Goal: Task Accomplishment & Management: Complete application form

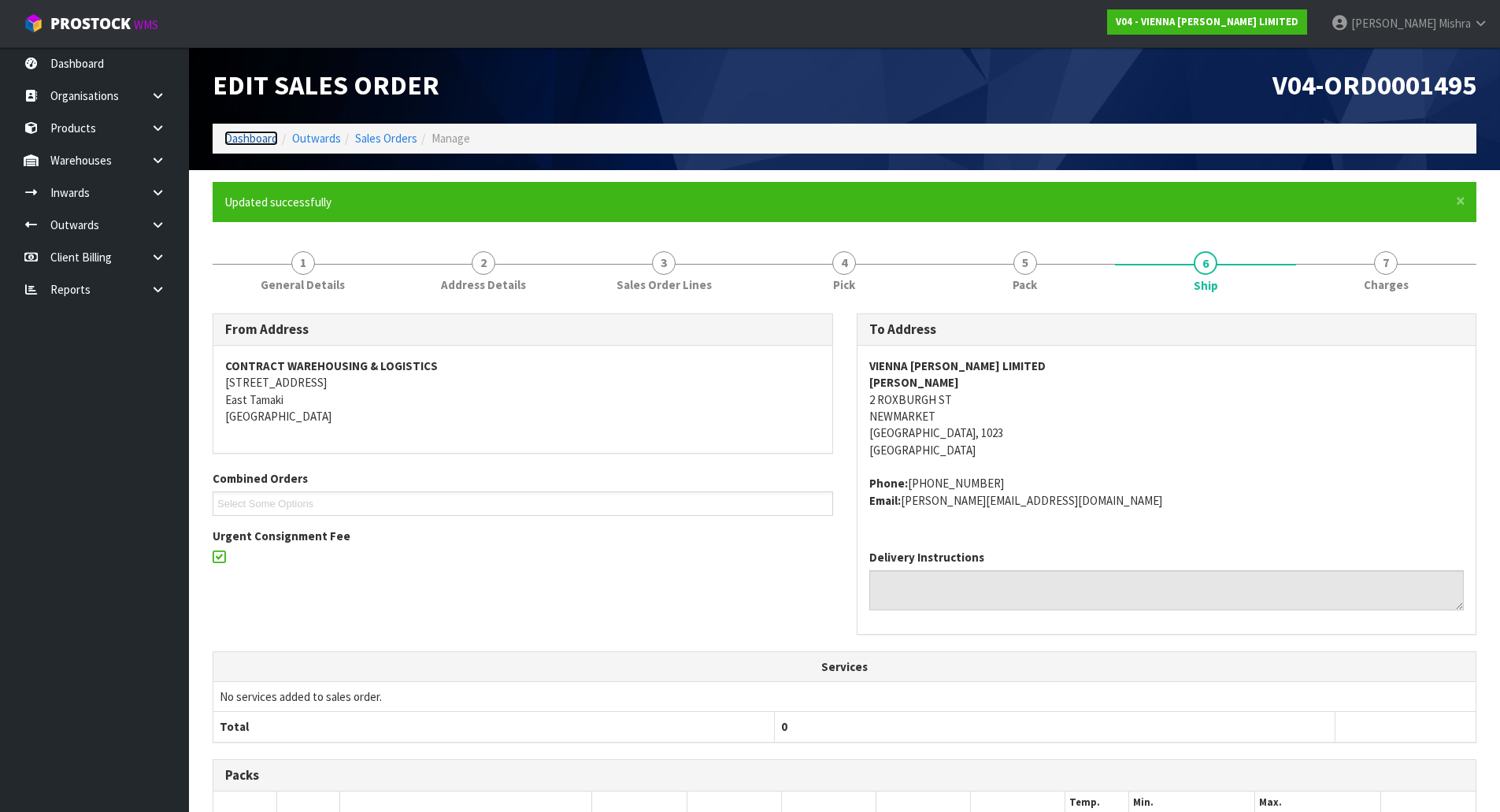
click at [269, 137] on link "Dashboard" at bounding box center [251, 137] width 54 height 15
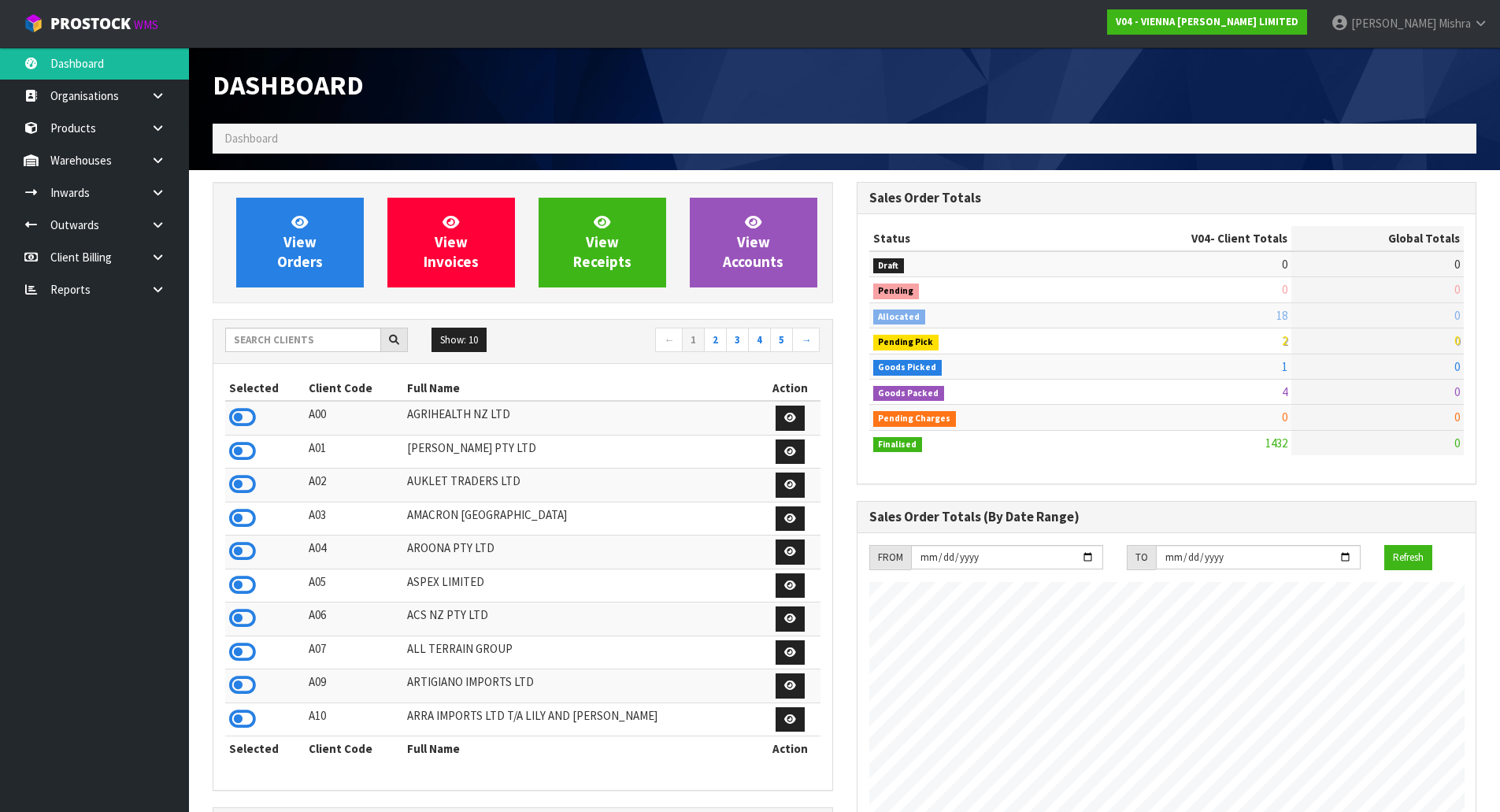
scroll to position [1193, 644]
click at [302, 351] on input "text" at bounding box center [303, 340] width 155 height 24
type input "C09"
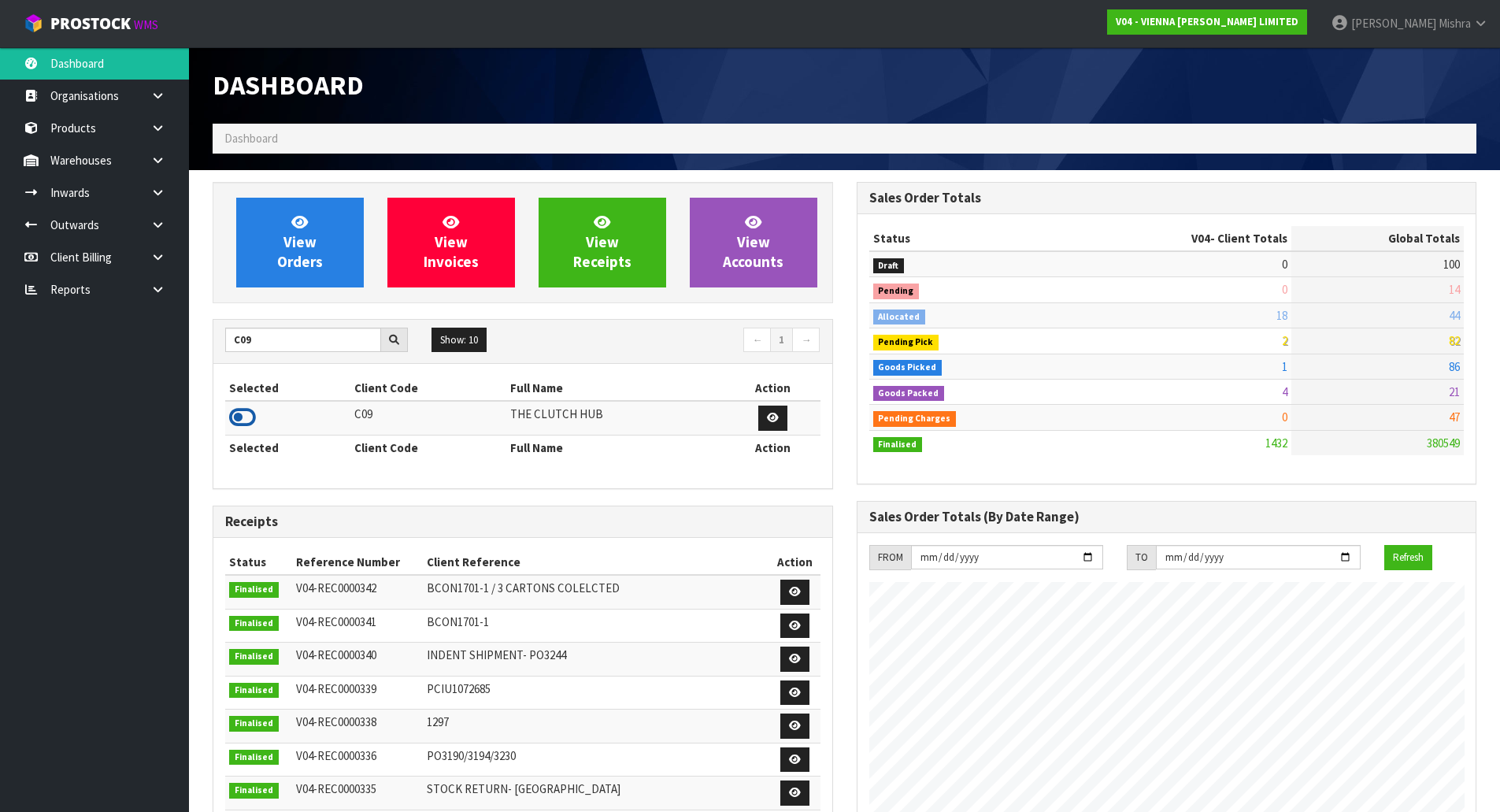
click at [237, 409] on icon at bounding box center [242, 417] width 27 height 24
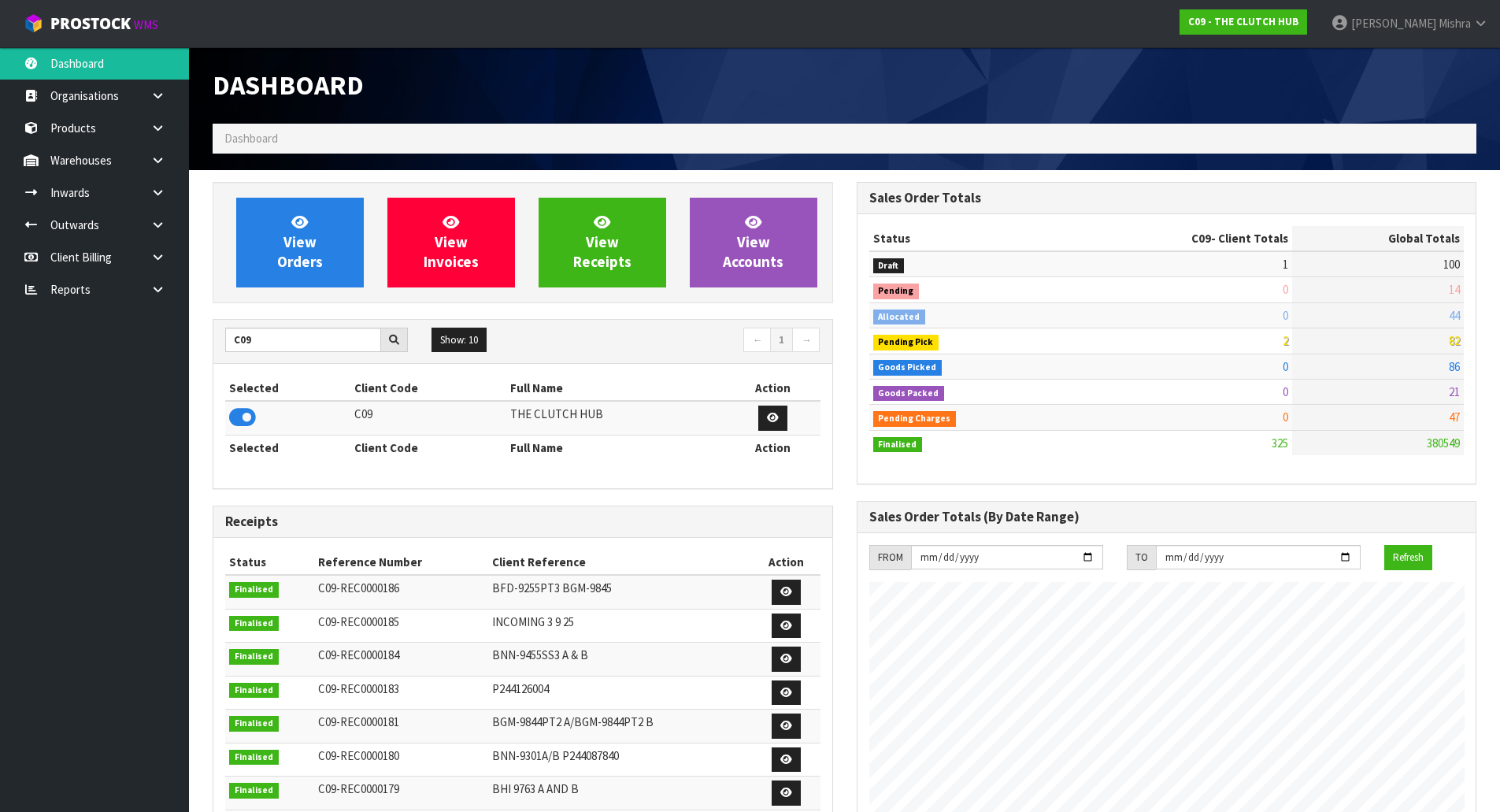
click at [297, 288] on div "View Orders View Invoices View Receipts View Accounts" at bounding box center [522, 243] width 621 height 122
click at [152, 157] on icon at bounding box center [157, 160] width 15 height 12
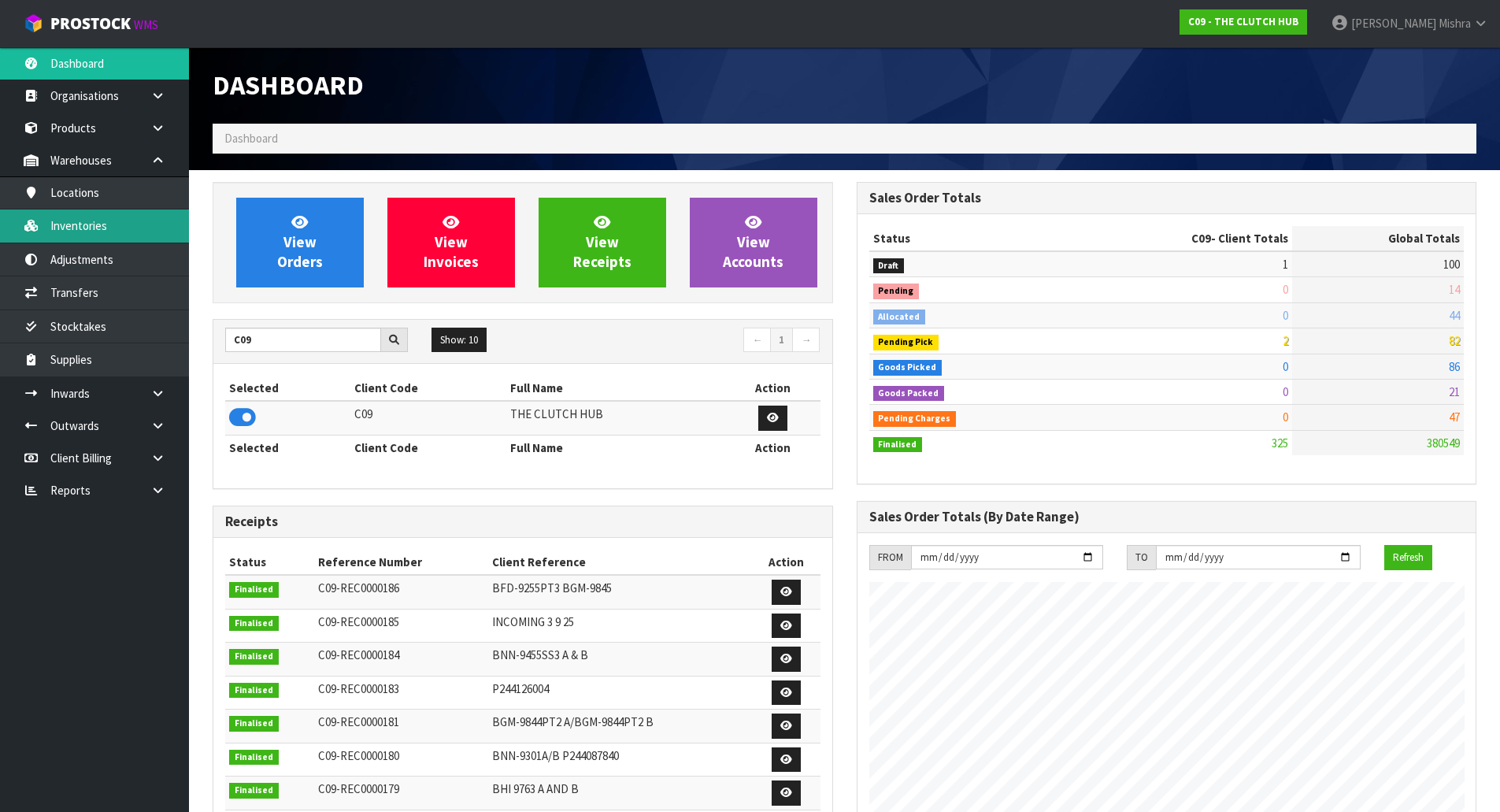
click at [95, 217] on link "Inventories" at bounding box center [95, 225] width 189 height 32
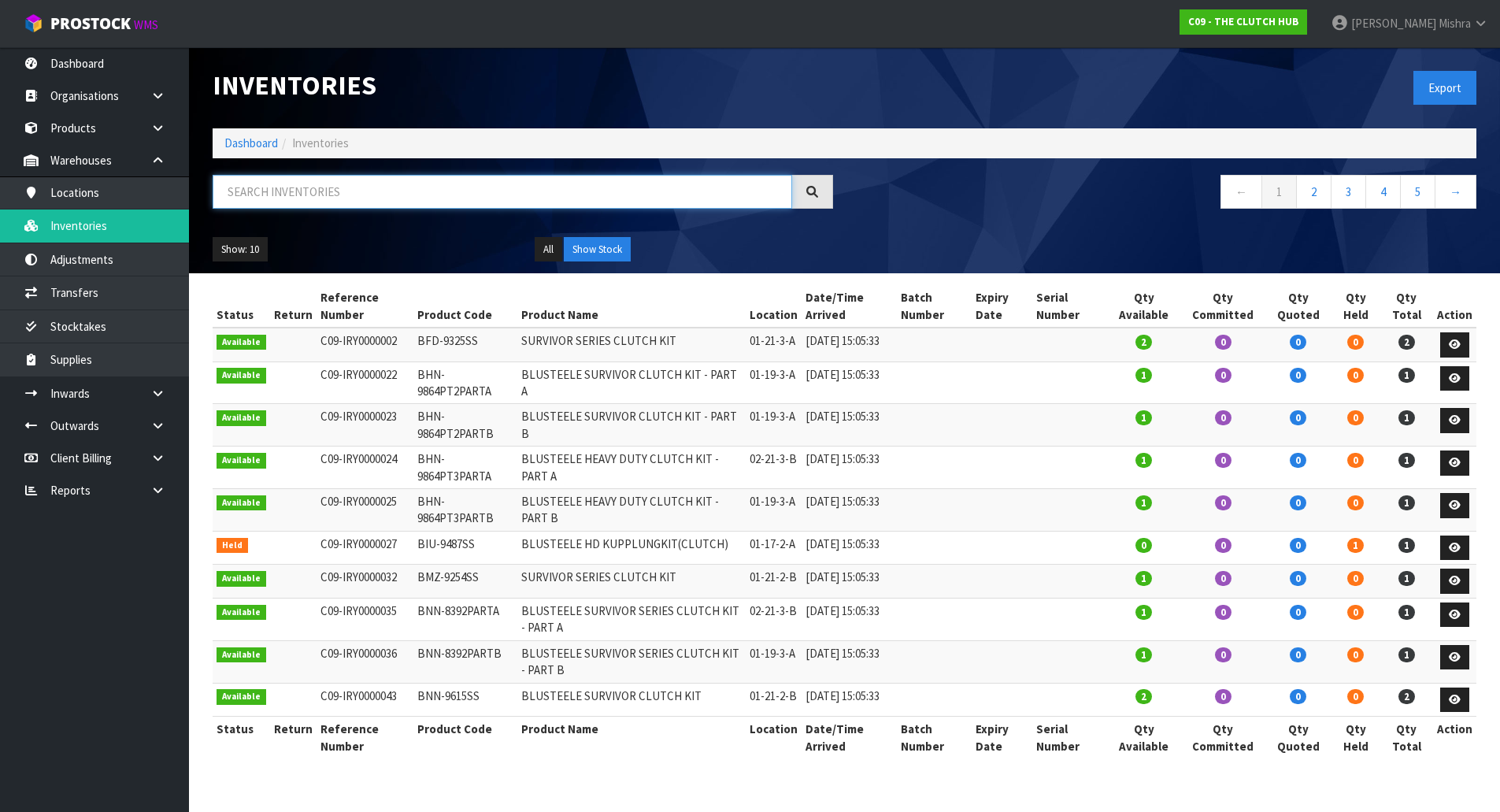
click at [258, 185] on input "text" at bounding box center [502, 191] width 580 height 34
paste input "BMI-9667"
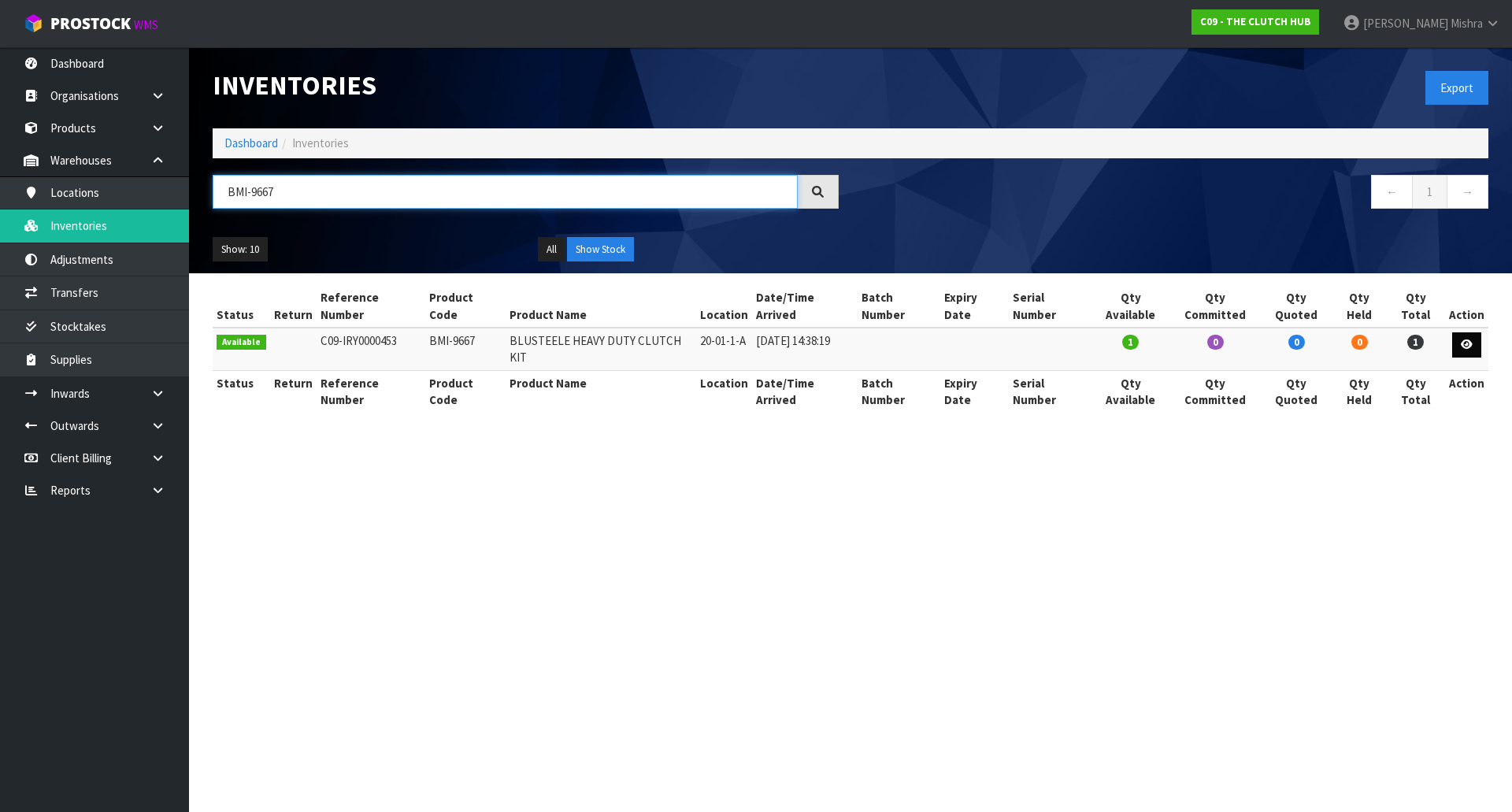
type input "BMI-9667"
click at [1464, 340] on icon at bounding box center [1467, 345] width 12 height 10
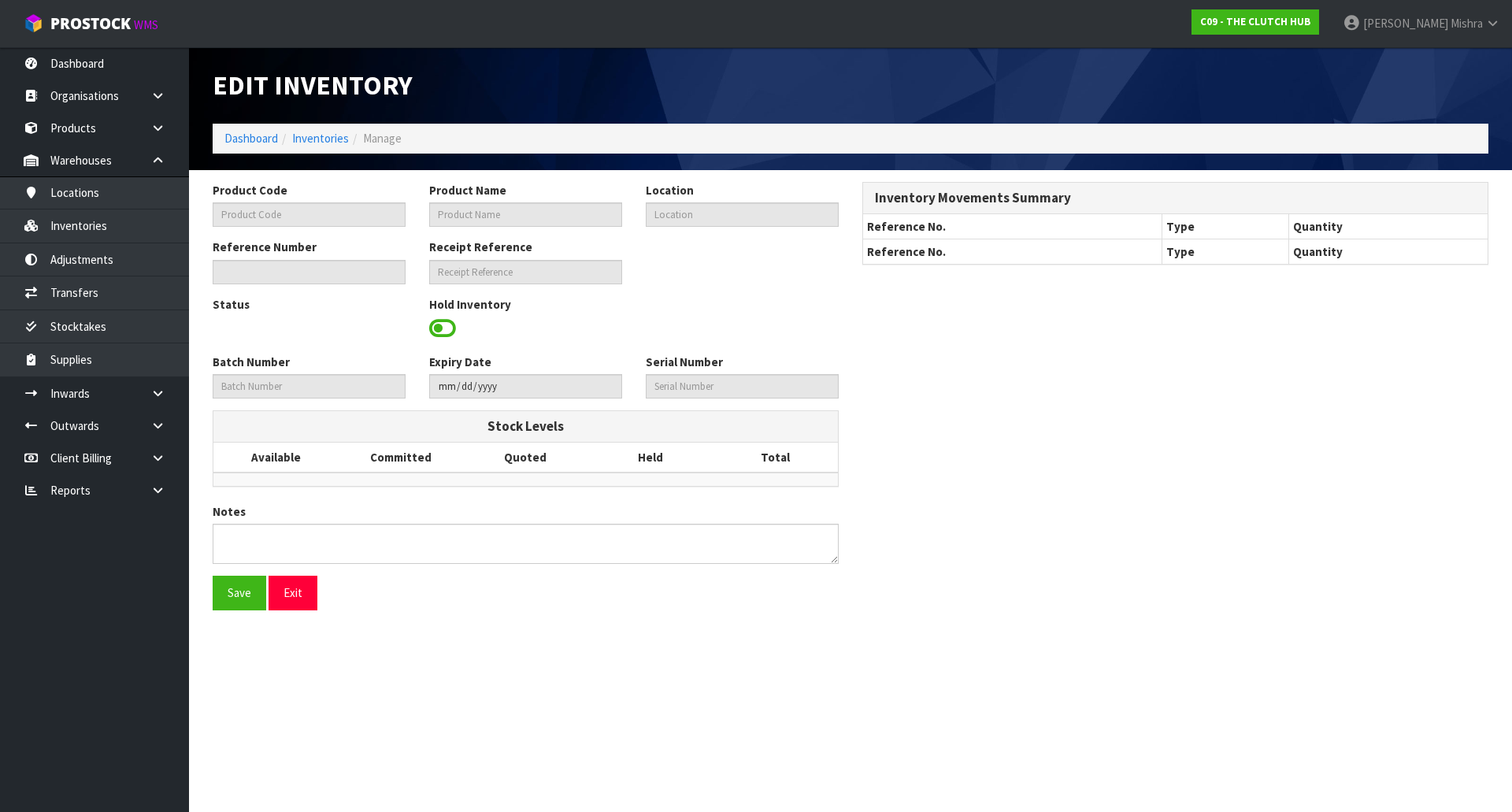
type input "BMI-9667"
type input "BLUSTEELE HEAVY DUTY CLUTCH KIT"
type input "20-01-1-A"
type input "C09-IRY0000453"
type input "C09-REC0000174"
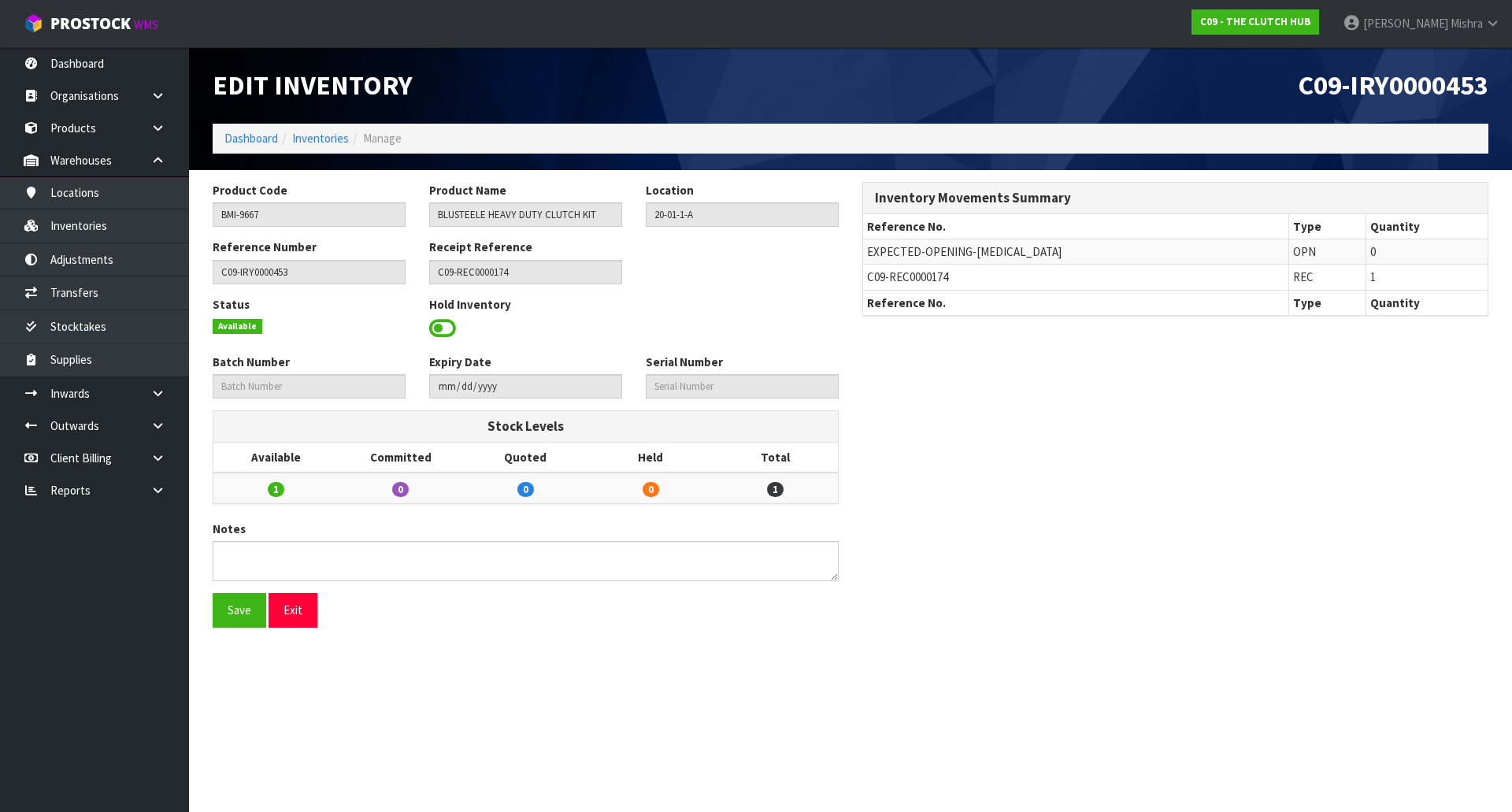
click at [907, 282] on span "C09-REC0000174" at bounding box center [907, 276] width 81 height 15
copy tr "C09-REC0000174"
drag, startPoint x: 142, startPoint y: 389, endPoint x: 143, endPoint y: 400, distance: 11.0
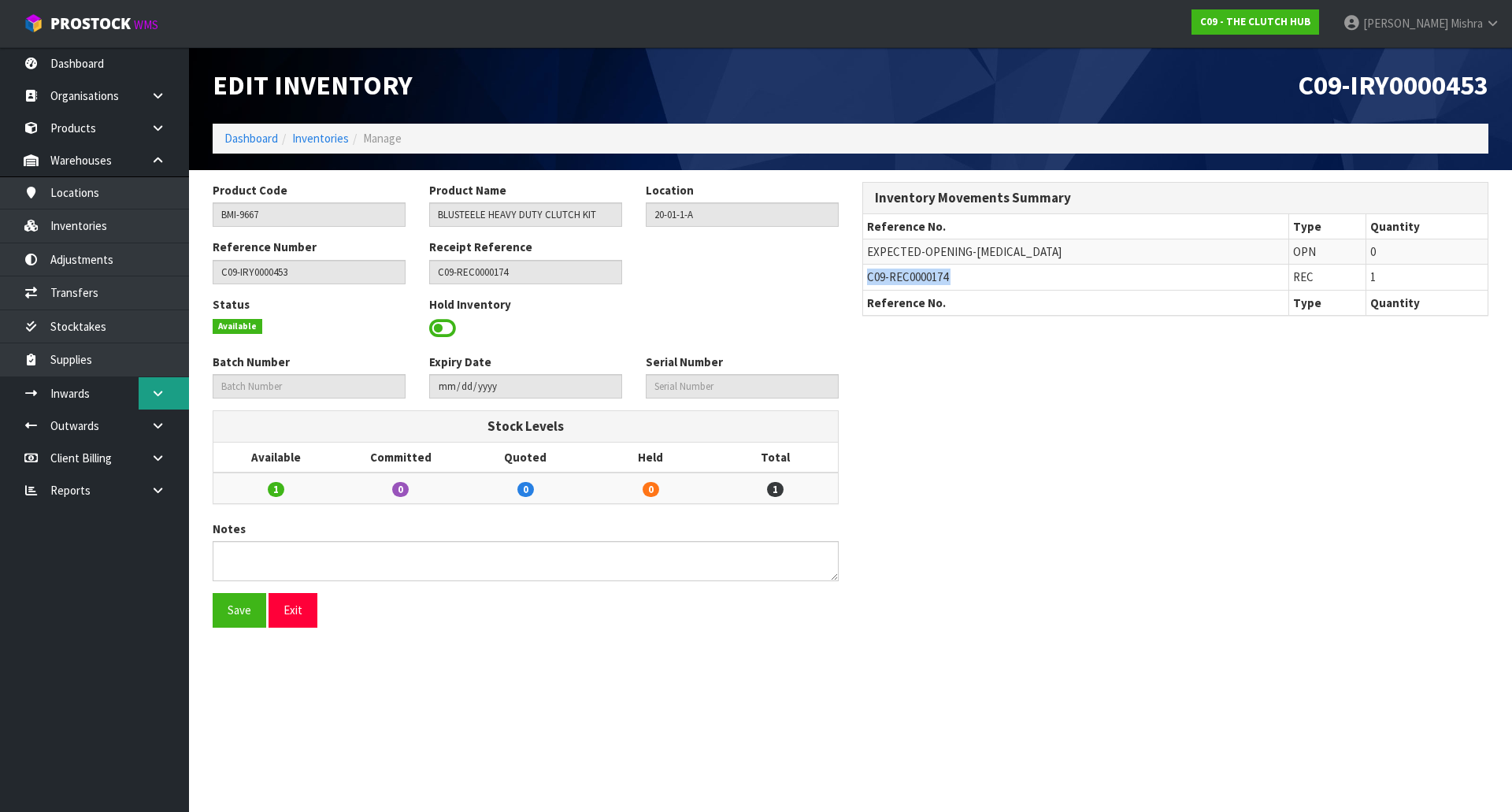
click at [144, 389] on link at bounding box center [163, 394] width 51 height 32
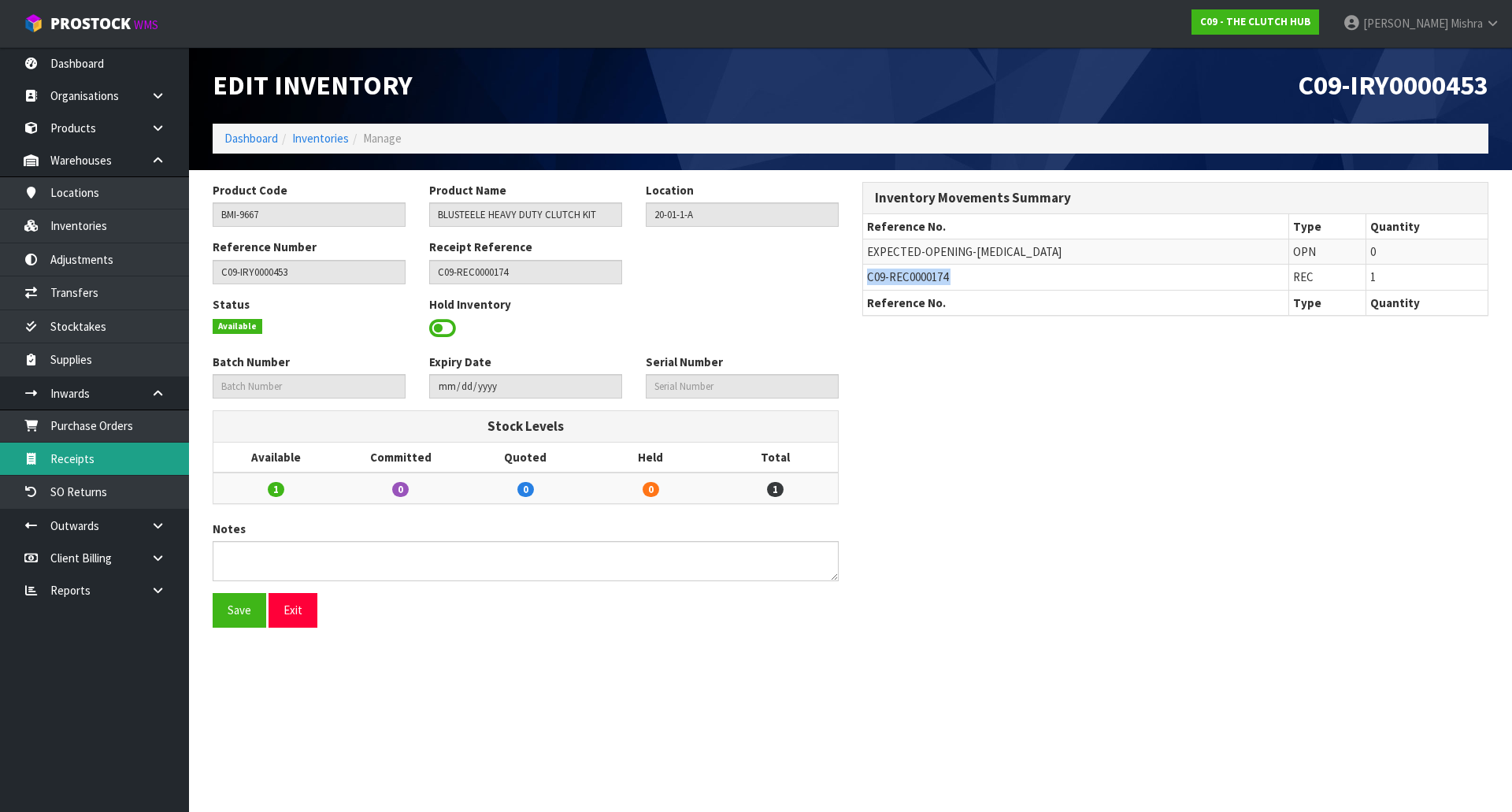
click at [115, 467] on link "Receipts" at bounding box center [95, 458] width 189 height 32
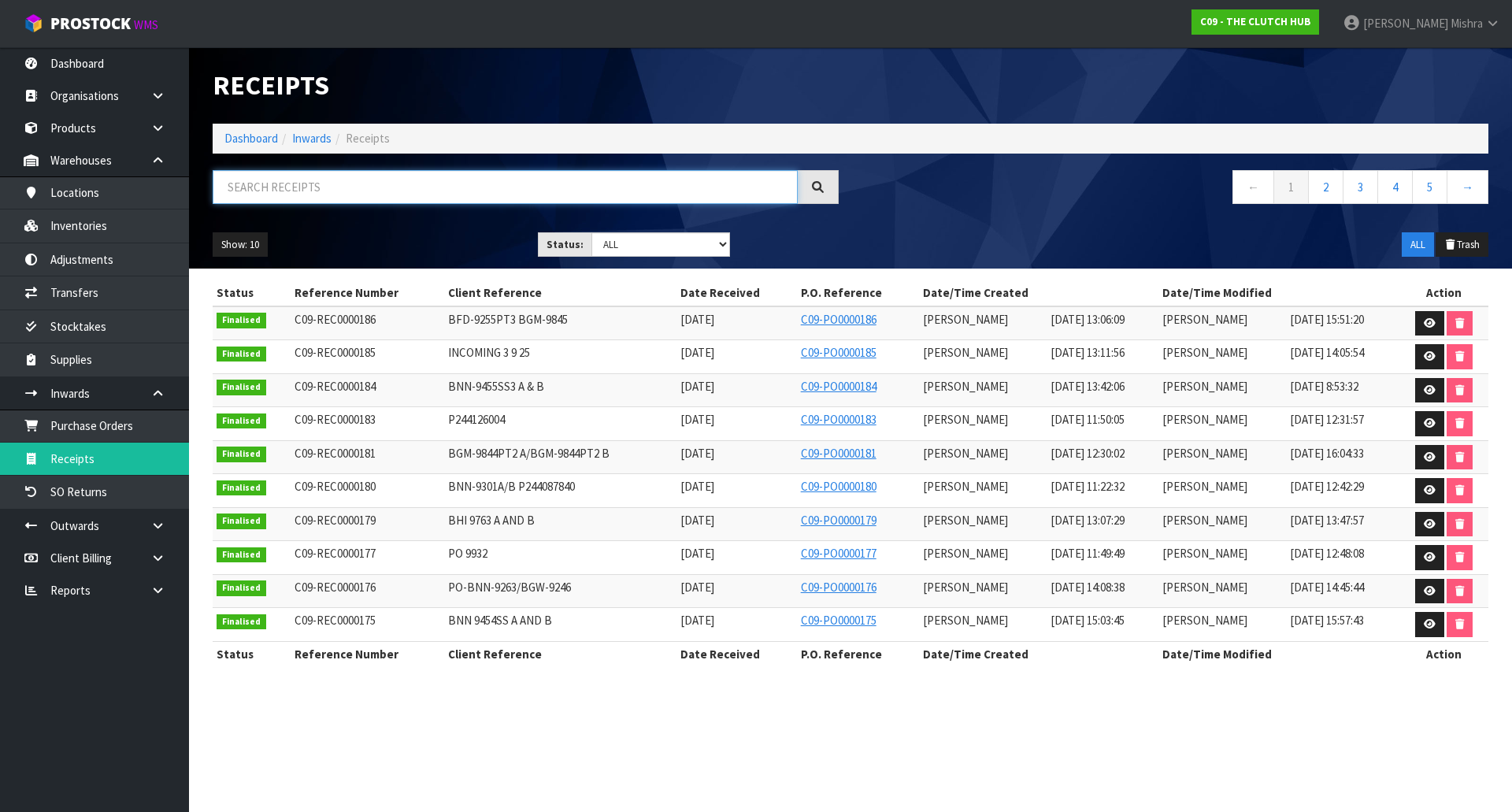
paste input "C09-REC0000174"
click at [393, 186] on input "C09-REC0000174" at bounding box center [504, 187] width 585 height 34
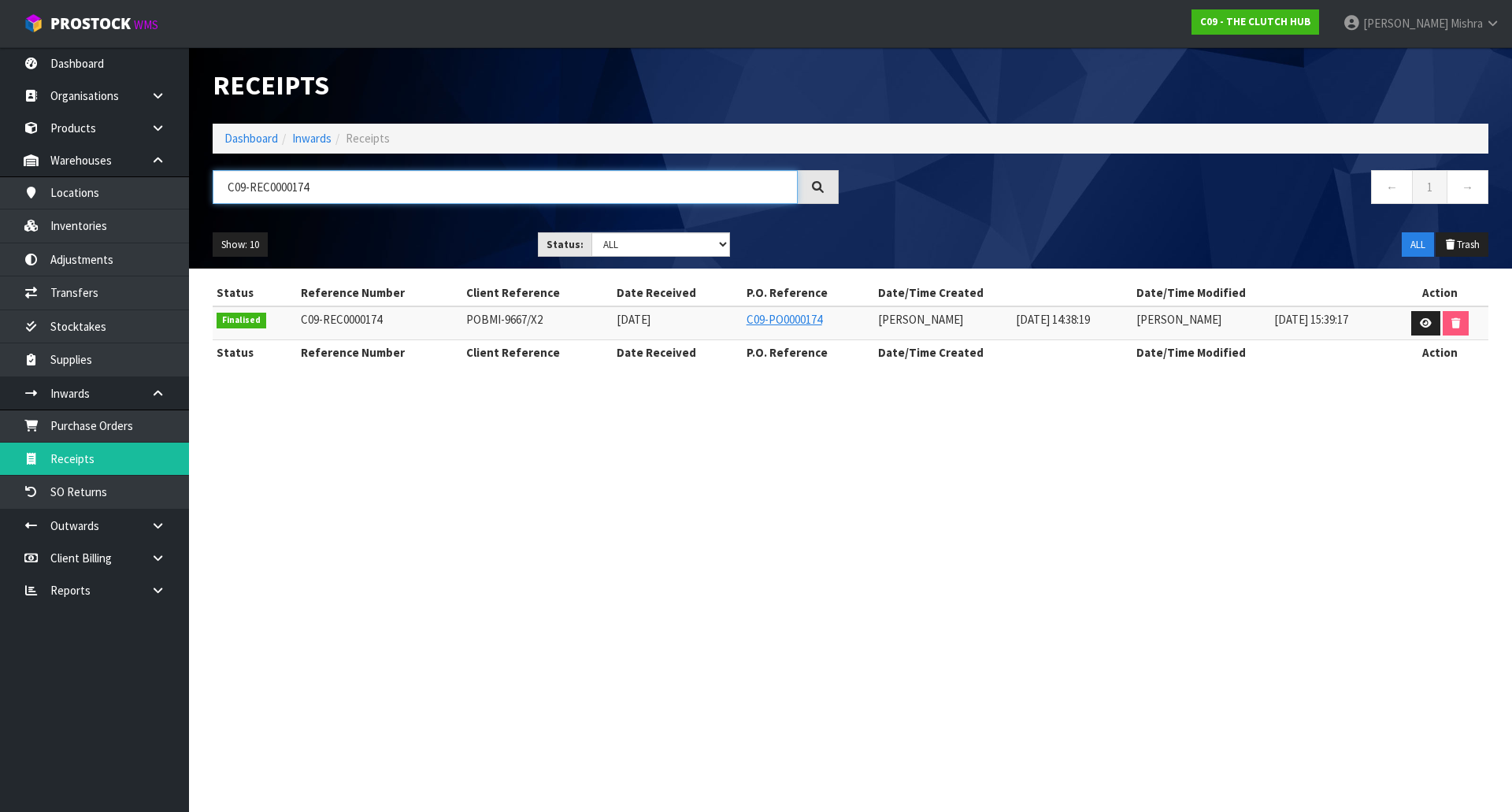
type input "C09-REC0000174"
click at [230, 134] on link "Dashboard" at bounding box center [251, 137] width 54 height 15
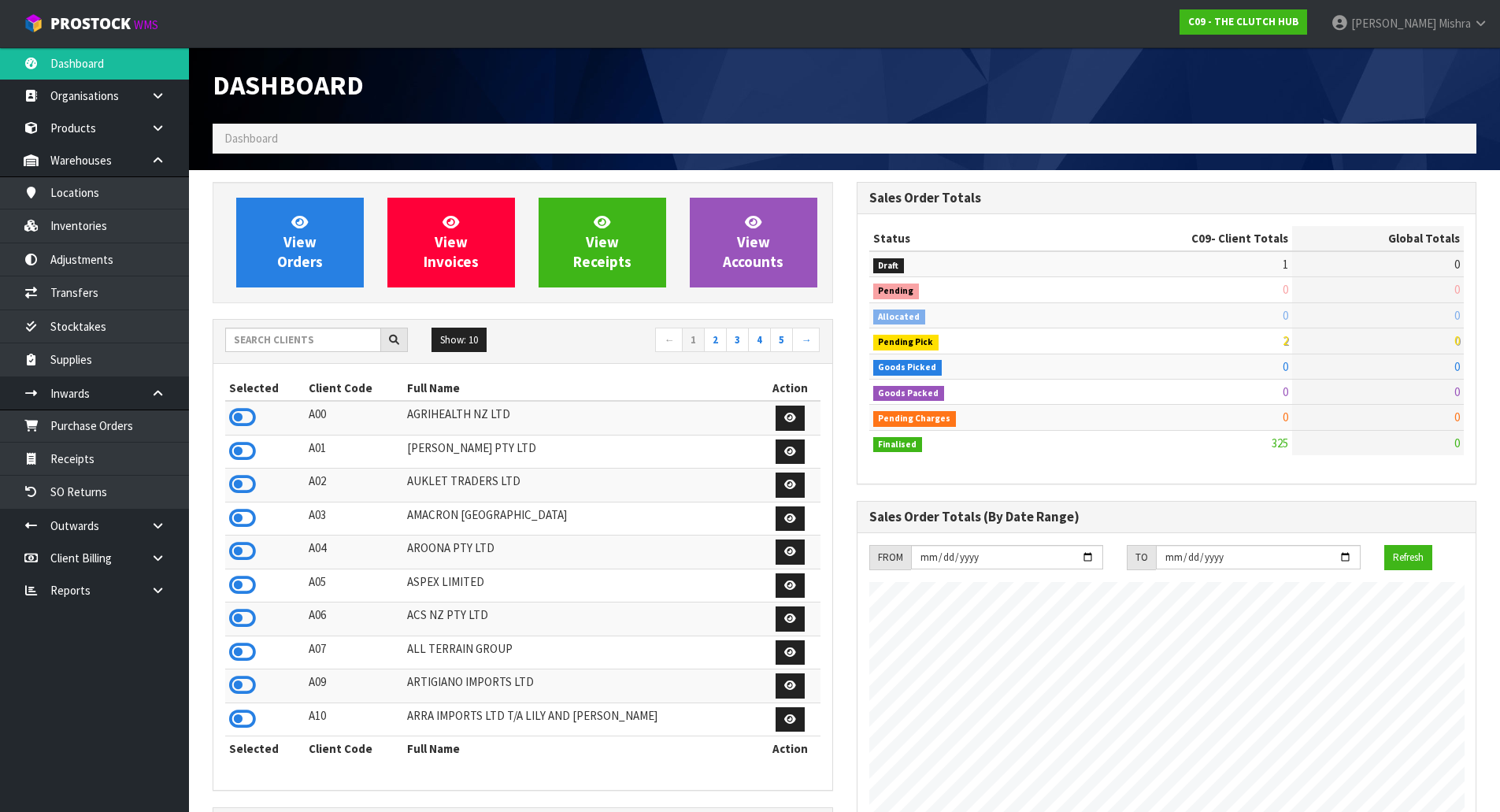
scroll to position [1193, 644]
click at [295, 350] on input "text" at bounding box center [303, 340] width 155 height 24
type input "D05"
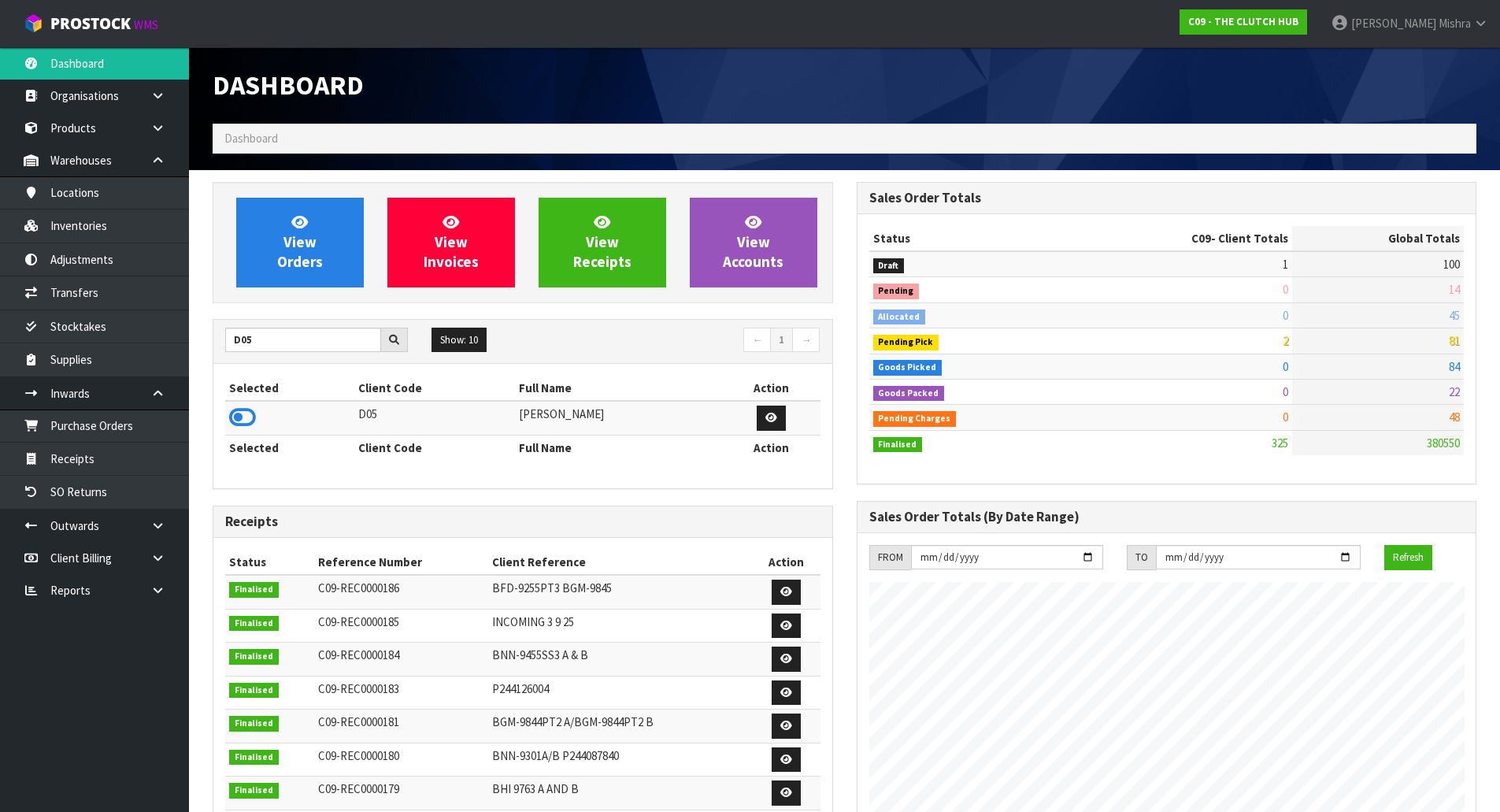
click at [234, 429] on td at bounding box center [290, 417] width 130 height 34
click at [251, 406] on icon at bounding box center [242, 417] width 27 height 24
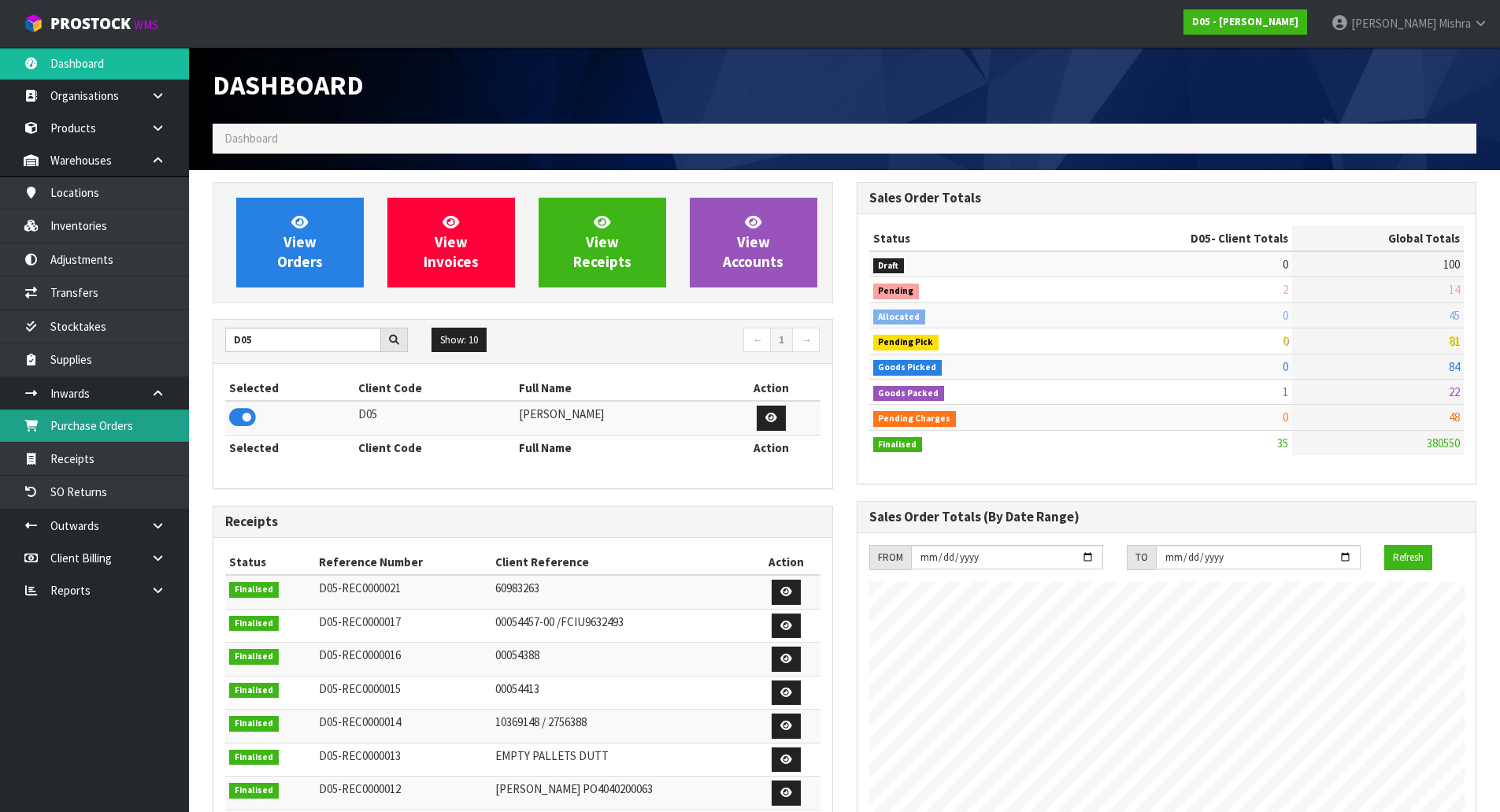
scroll to position [1293, 644]
click at [161, 419] on link "Purchase Orders" at bounding box center [95, 425] width 189 height 32
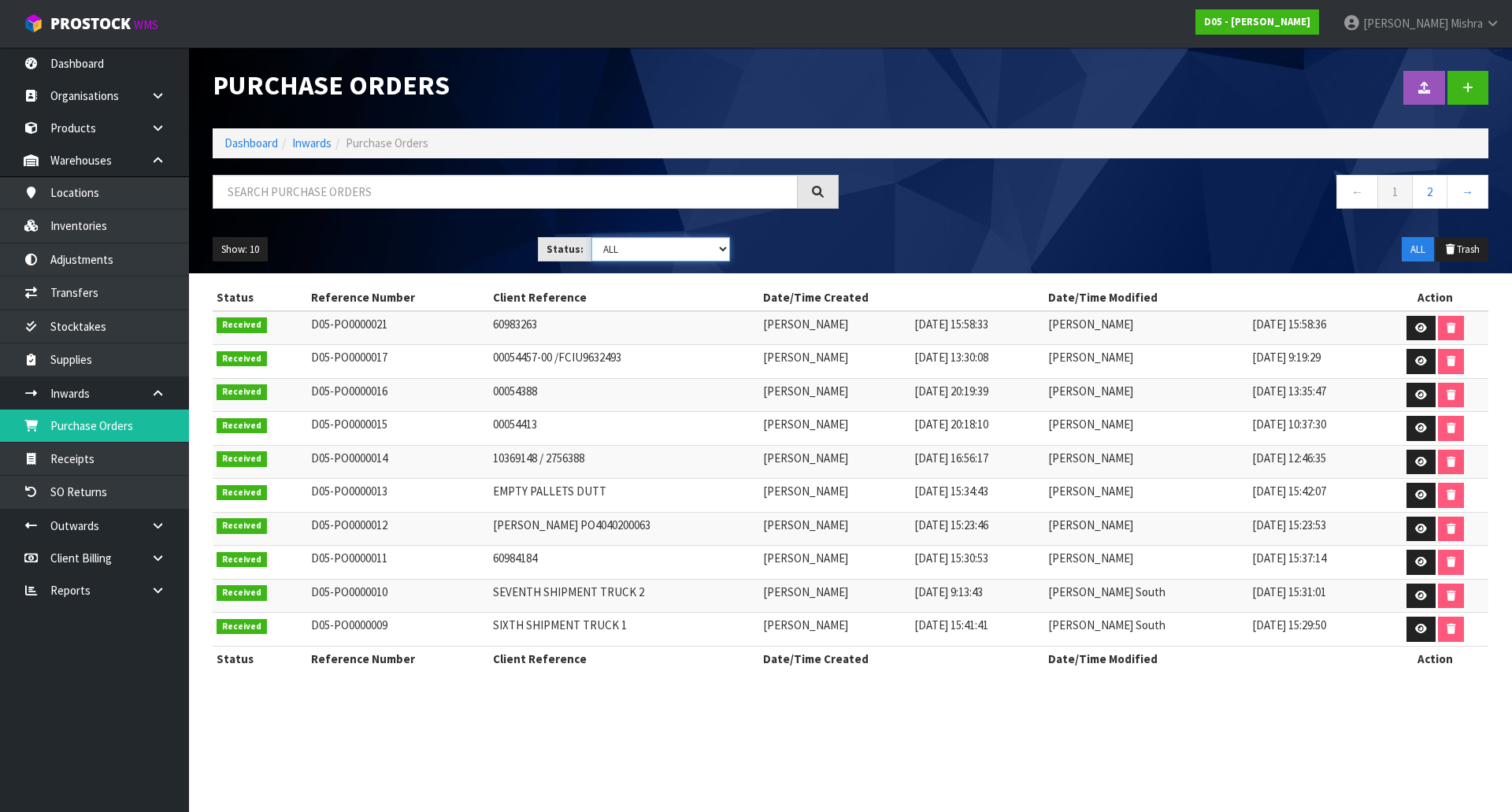
click at [618, 255] on select "Draft Pending Received Cancelled ALL" at bounding box center [661, 249] width 140 height 24
click at [591, 237] on select "Draft Pending Received Cancelled ALL" at bounding box center [661, 249] width 140 height 24
click at [616, 283] on section "Status Reference Number Client Reference Date/Time Created Date/Time Modified A…" at bounding box center [851, 486] width 1324 height 426
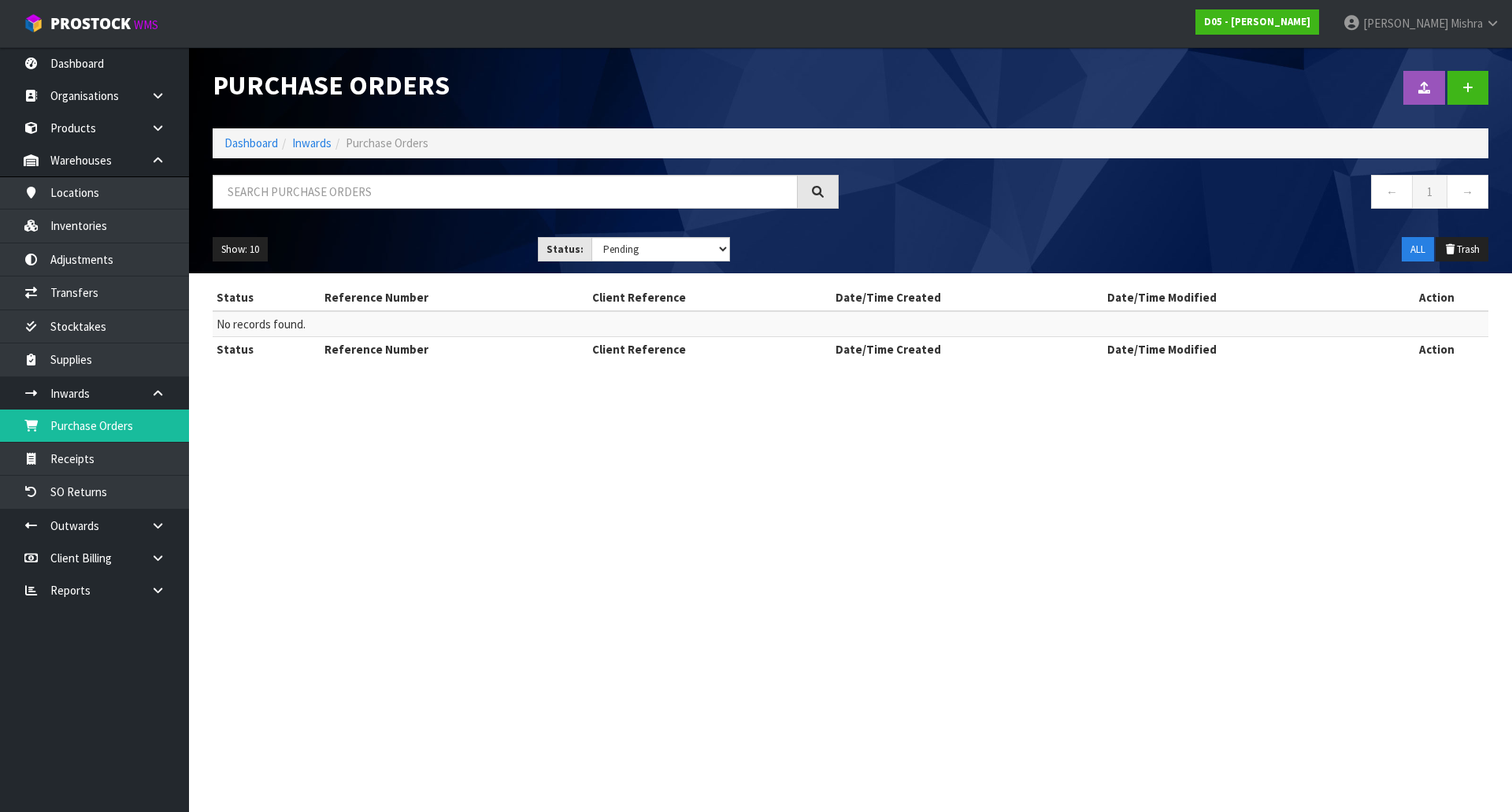
click at [658, 231] on div "Show: 10 5 10 25 50 Status: Draft Pending Received Cancelled ALL ALL Trash" at bounding box center [851, 249] width 1300 height 49
click at [651, 246] on select "Draft Pending Received Cancelled ALL" at bounding box center [661, 249] width 140 height 24
select select "string:0"
click at [591, 237] on select "Draft Pending Received Cancelled ALL" at bounding box center [661, 249] width 140 height 24
click at [1471, 103] on link at bounding box center [1467, 88] width 41 height 34
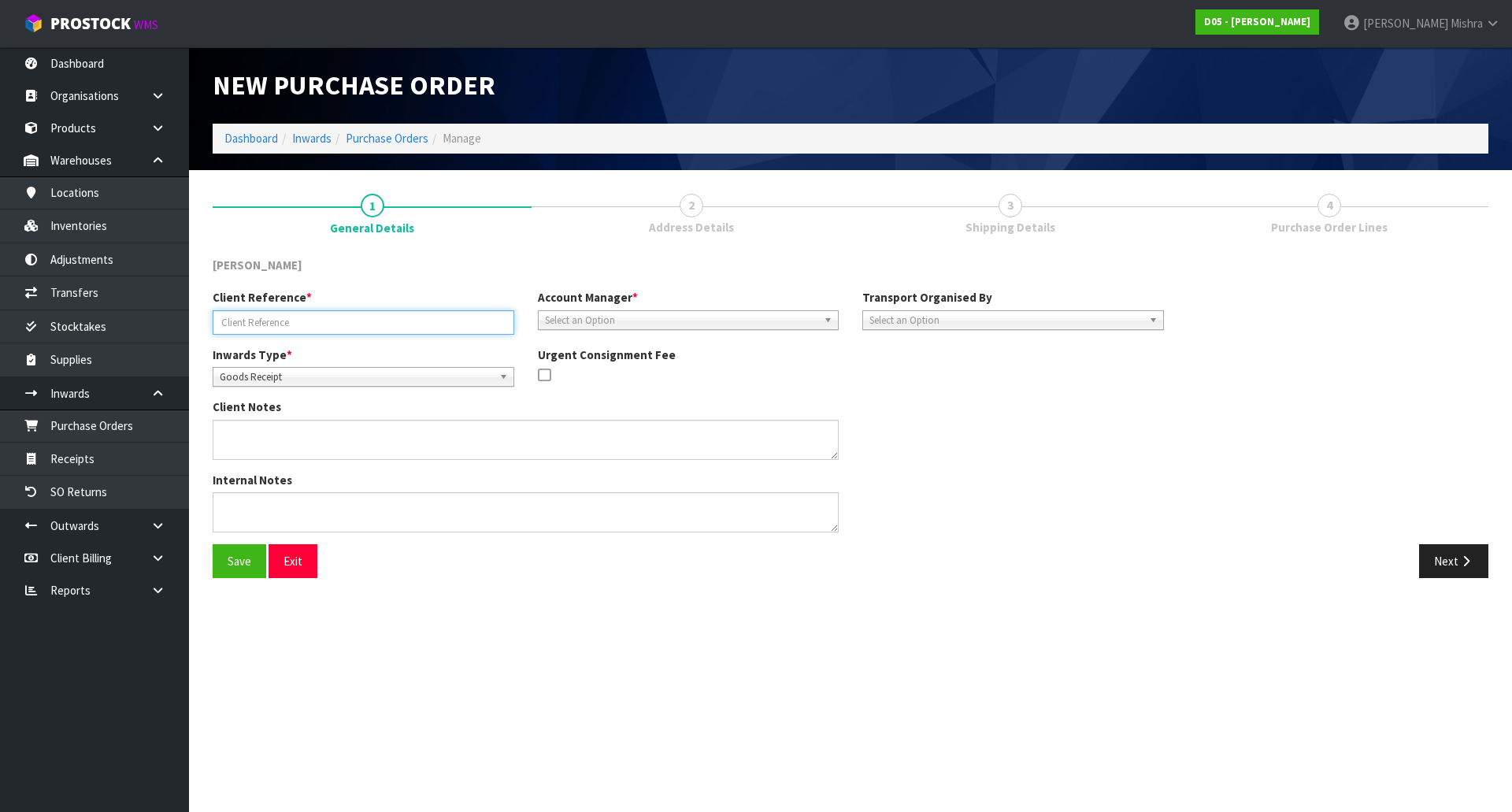
click at [364, 325] on input "text" at bounding box center [363, 322] width 302 height 24
paste input "FW: STOCK ORDER 00055712-00"
drag, startPoint x: 235, startPoint y: 320, endPoint x: 195, endPoint y: 328, distance: 40.8
click at [195, 328] on section "1 General Details 2 Address Details 3 Shipping Details 4 Purchase Order Lines […" at bounding box center [851, 387] width 1324 height 432
type input "STOCK ORDER 00055712-00"
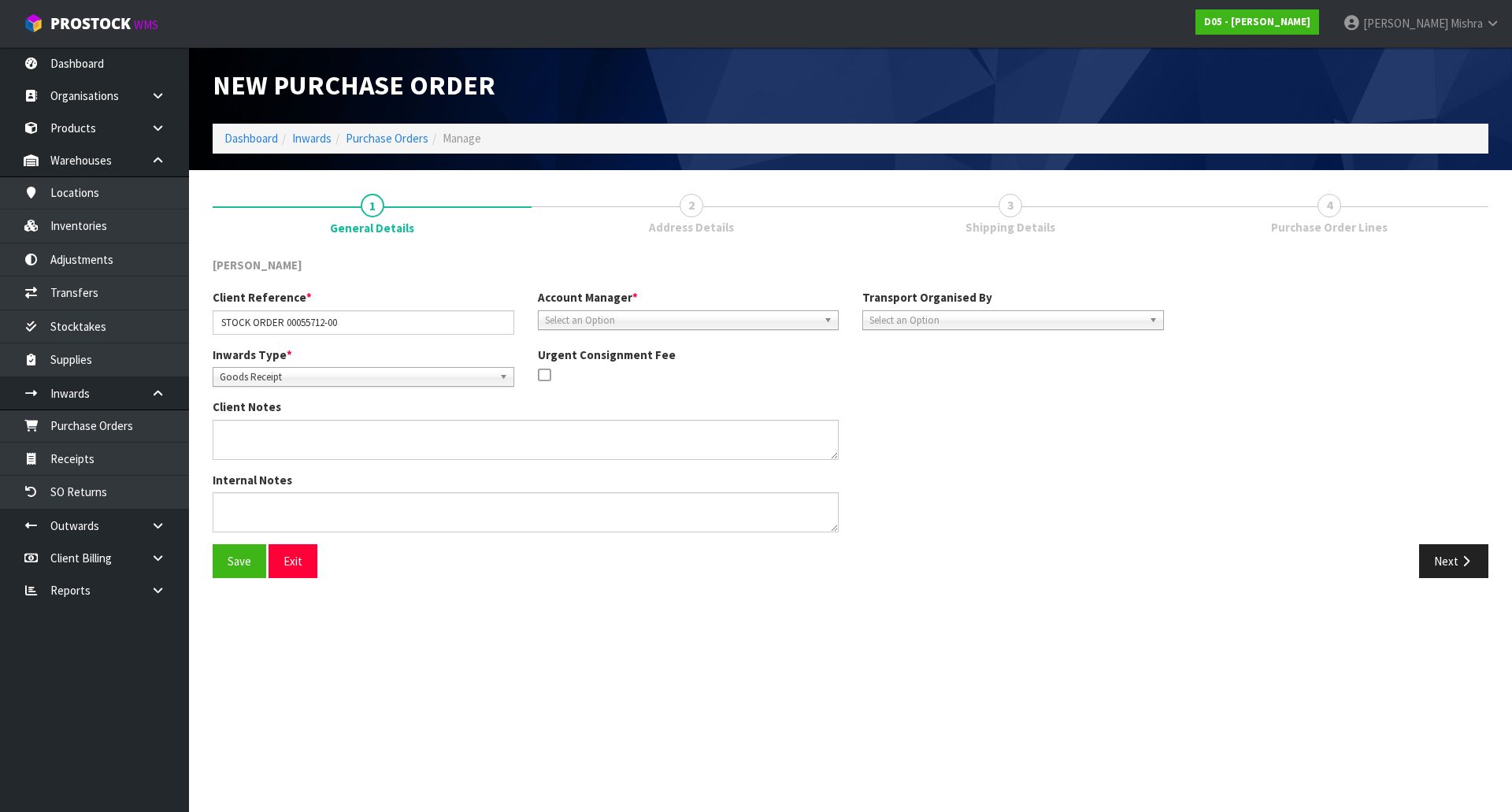
click at [817, 320] on link "Select an Option" at bounding box center [689, 320] width 302 height 20
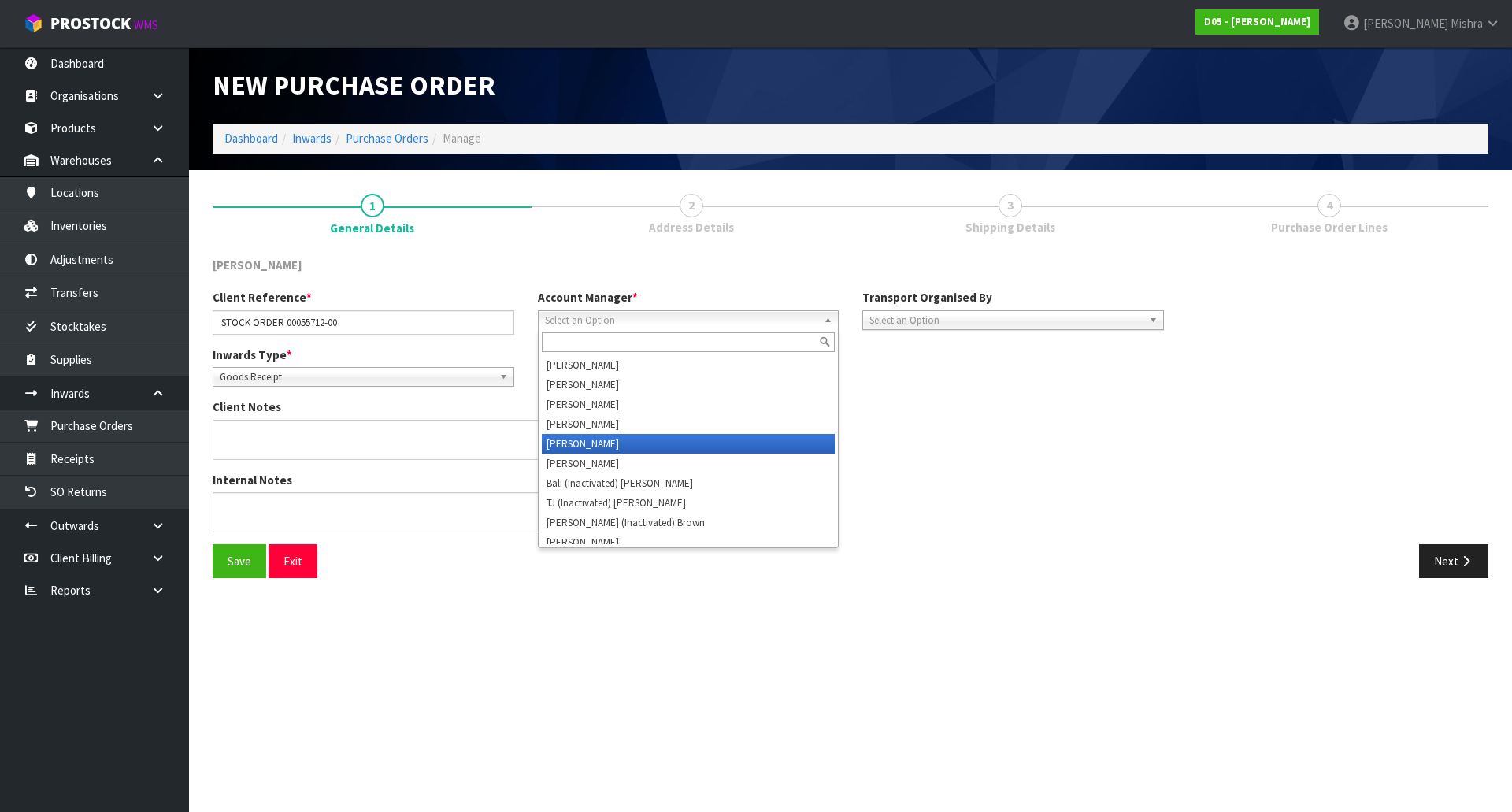
click at [782, 433] on li "[PERSON_NAME]" at bounding box center [689, 443] width 294 height 20
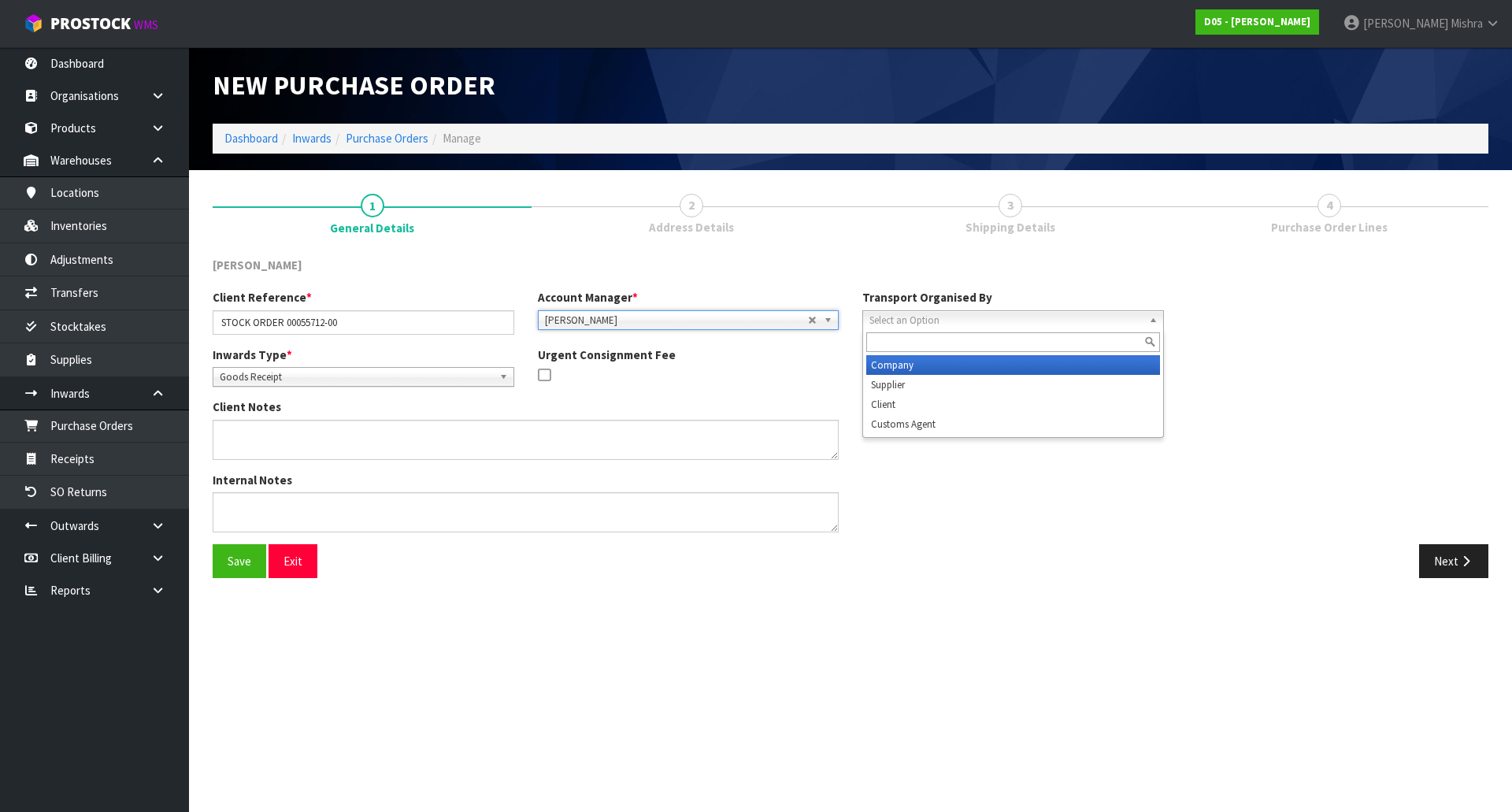
drag, startPoint x: 899, startPoint y: 317, endPoint x: 899, endPoint y: 338, distance: 21.0
click at [899, 324] on span "Select an Option" at bounding box center [1006, 320] width 273 height 19
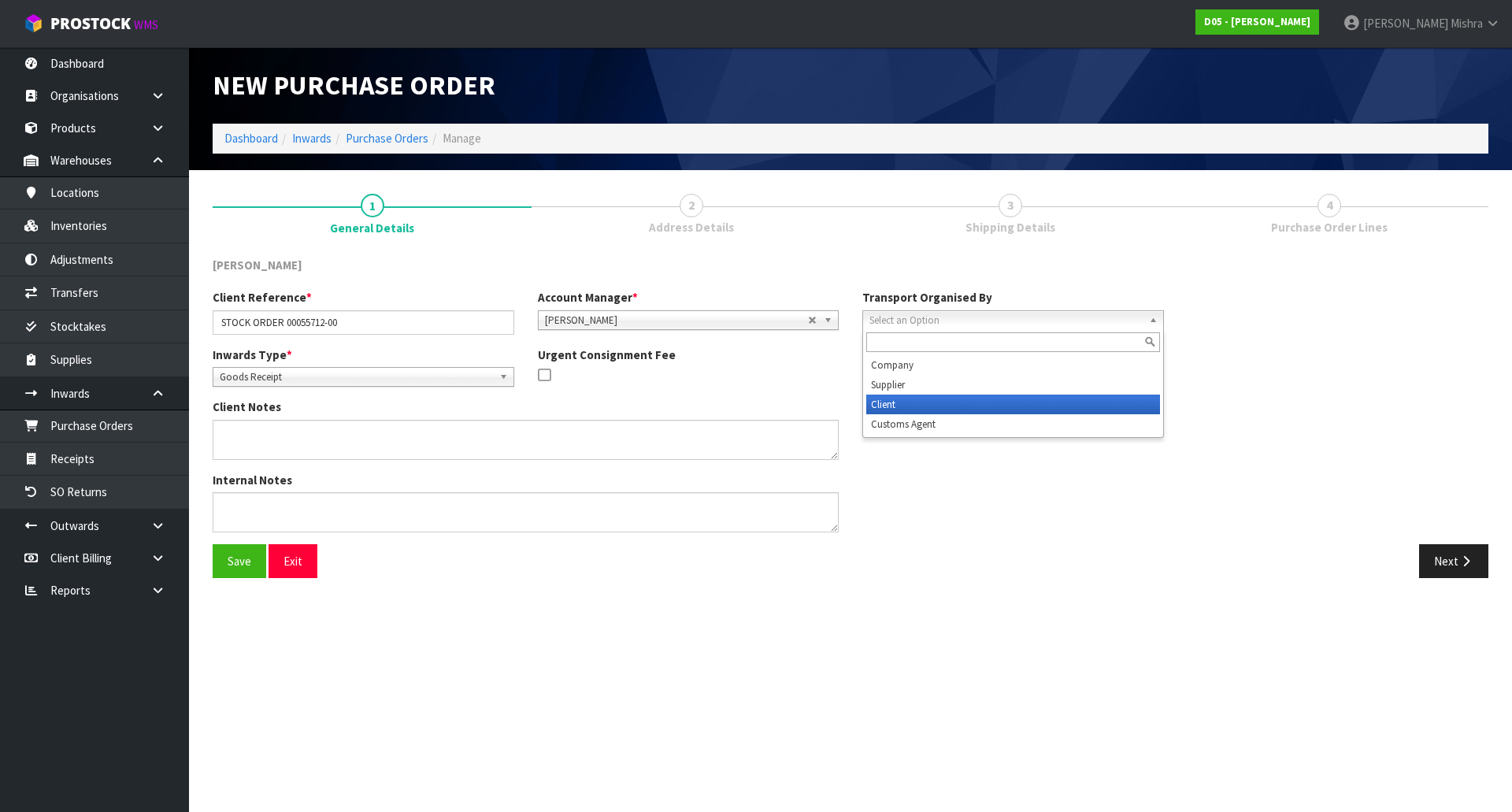
click at [906, 400] on li "Client" at bounding box center [1013, 405] width 294 height 20
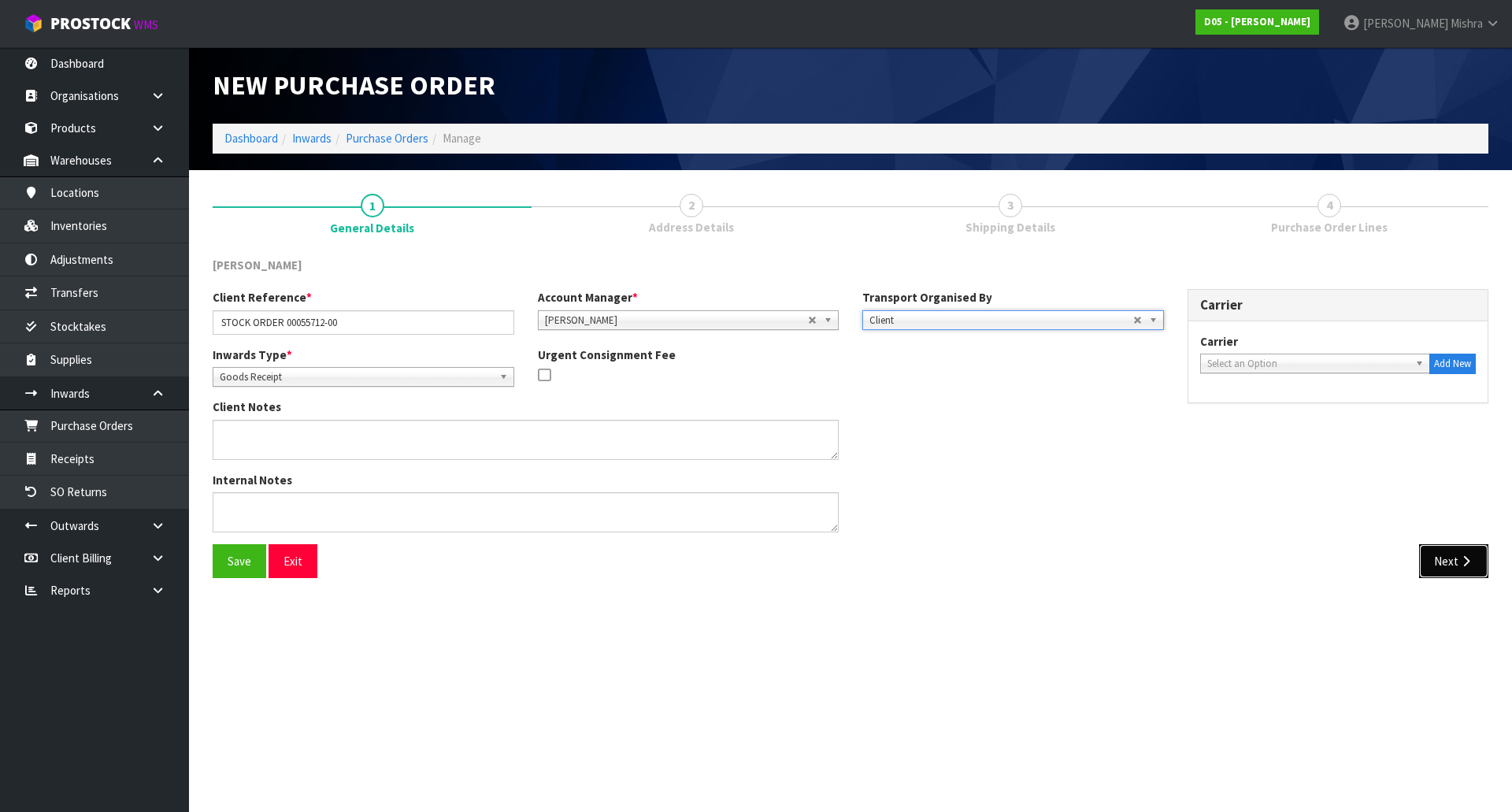
click at [1463, 561] on icon "button" at bounding box center [1466, 561] width 15 height 12
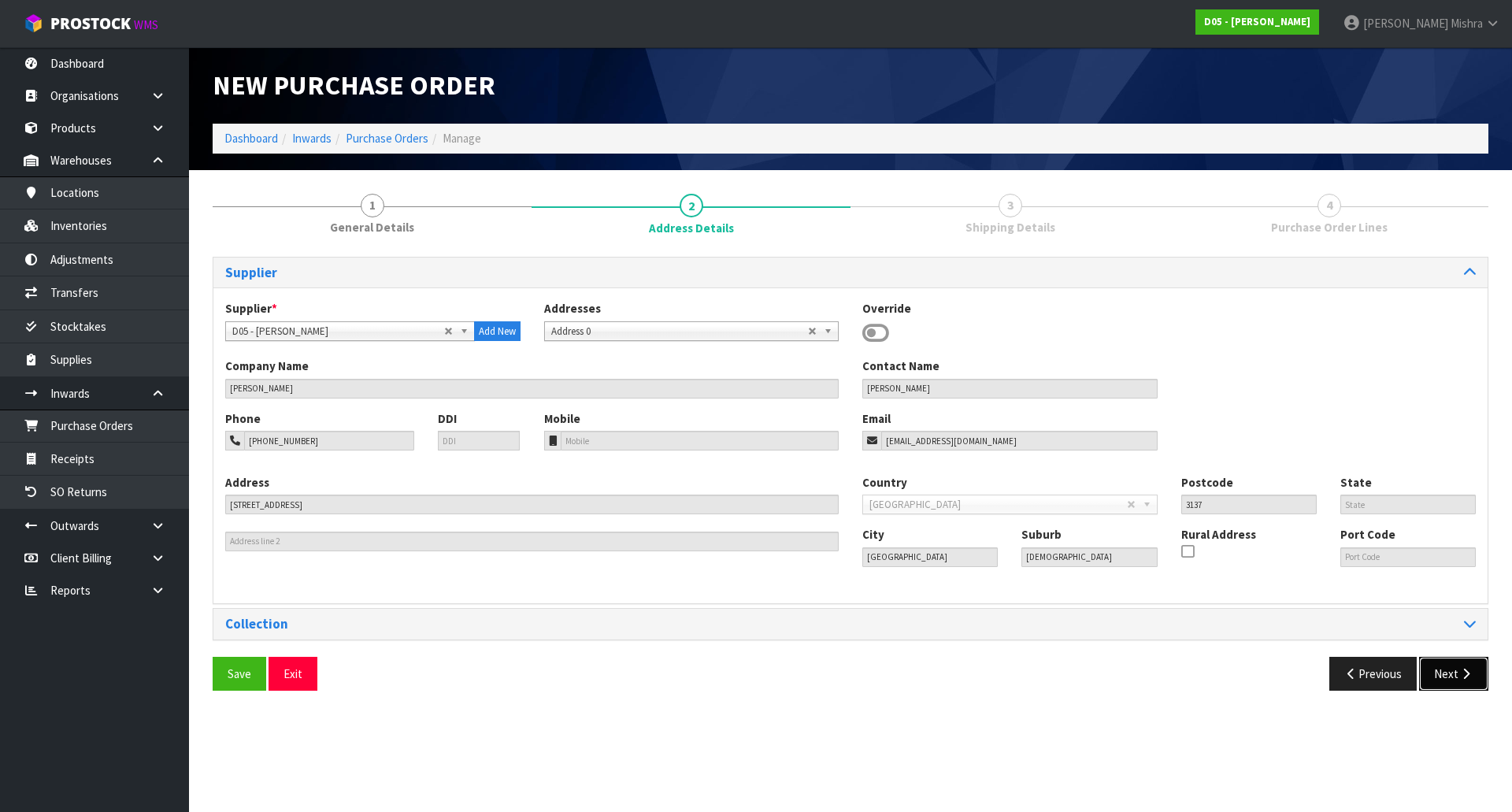
click at [1488, 677] on button "Next" at bounding box center [1454, 674] width 70 height 34
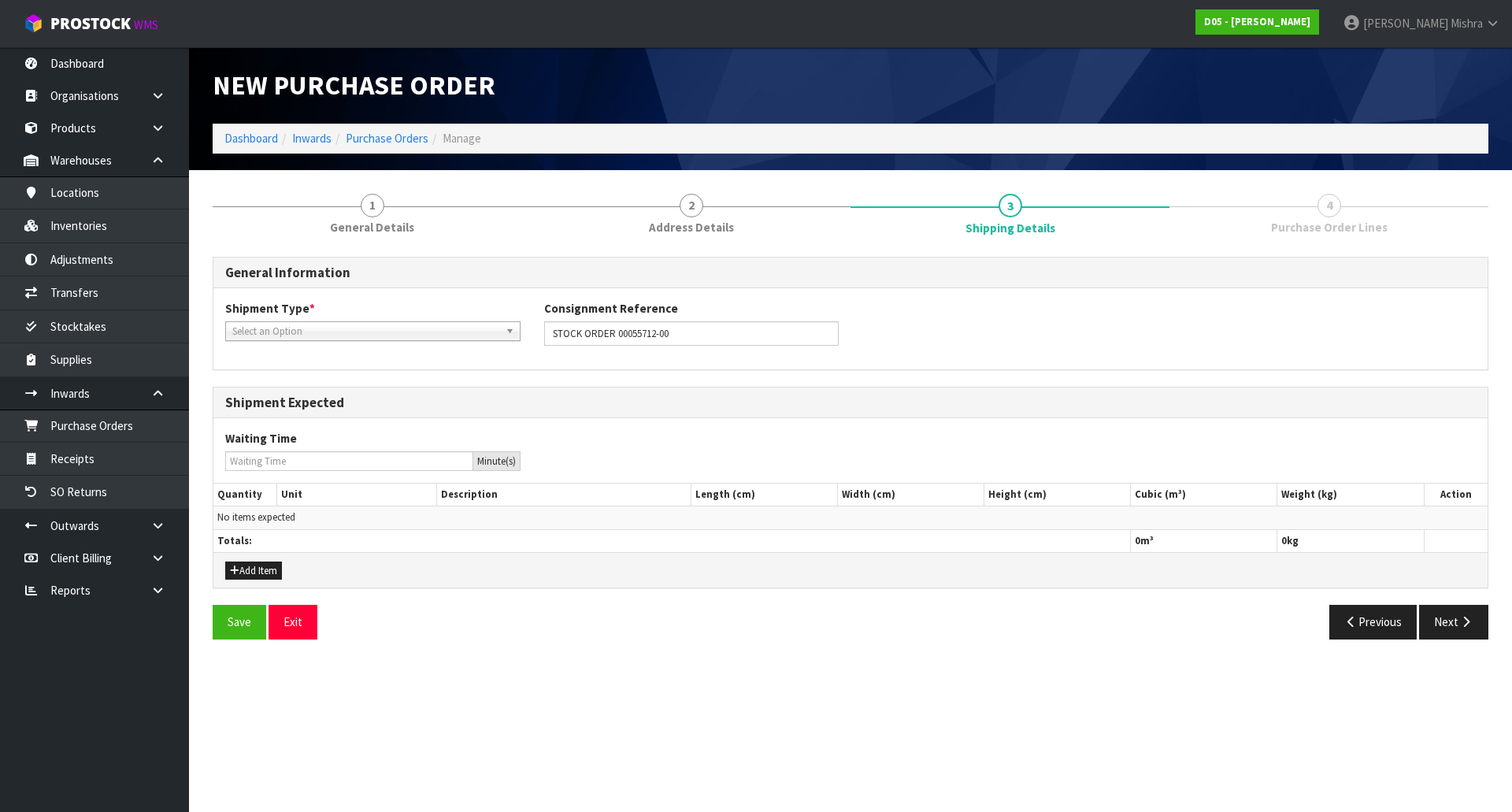
click at [418, 326] on span "Select an Option" at bounding box center [366, 331] width 267 height 19
click at [406, 368] on li "LCL National" at bounding box center [373, 376] width 287 height 20
click at [1474, 618] on button "Next" at bounding box center [1454, 622] width 70 height 34
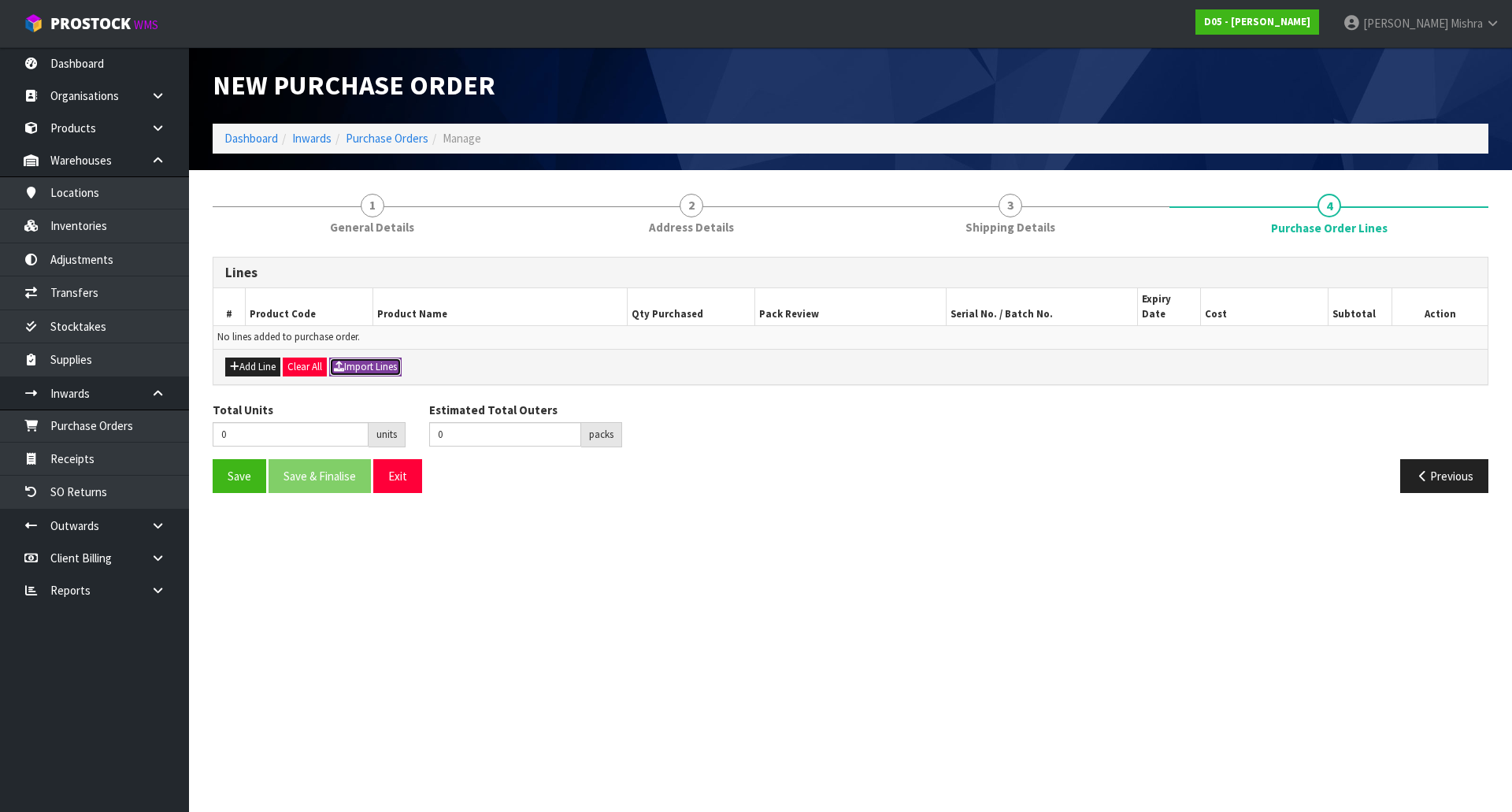
click at [340, 362] on icon "button" at bounding box center [339, 367] width 10 height 10
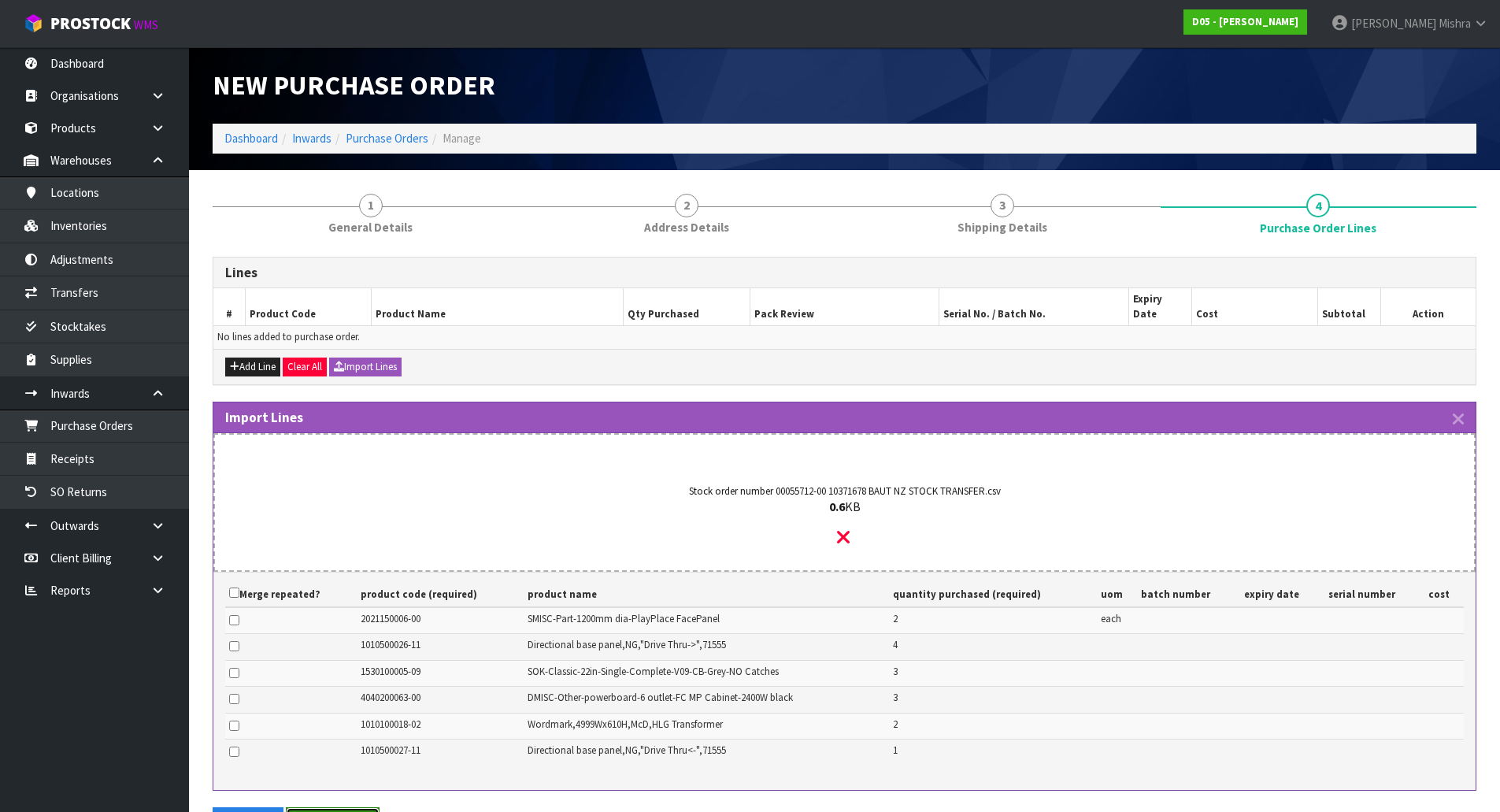
click at [337, 807] on button "Import Records" at bounding box center [333, 819] width 94 height 25
type input "15"
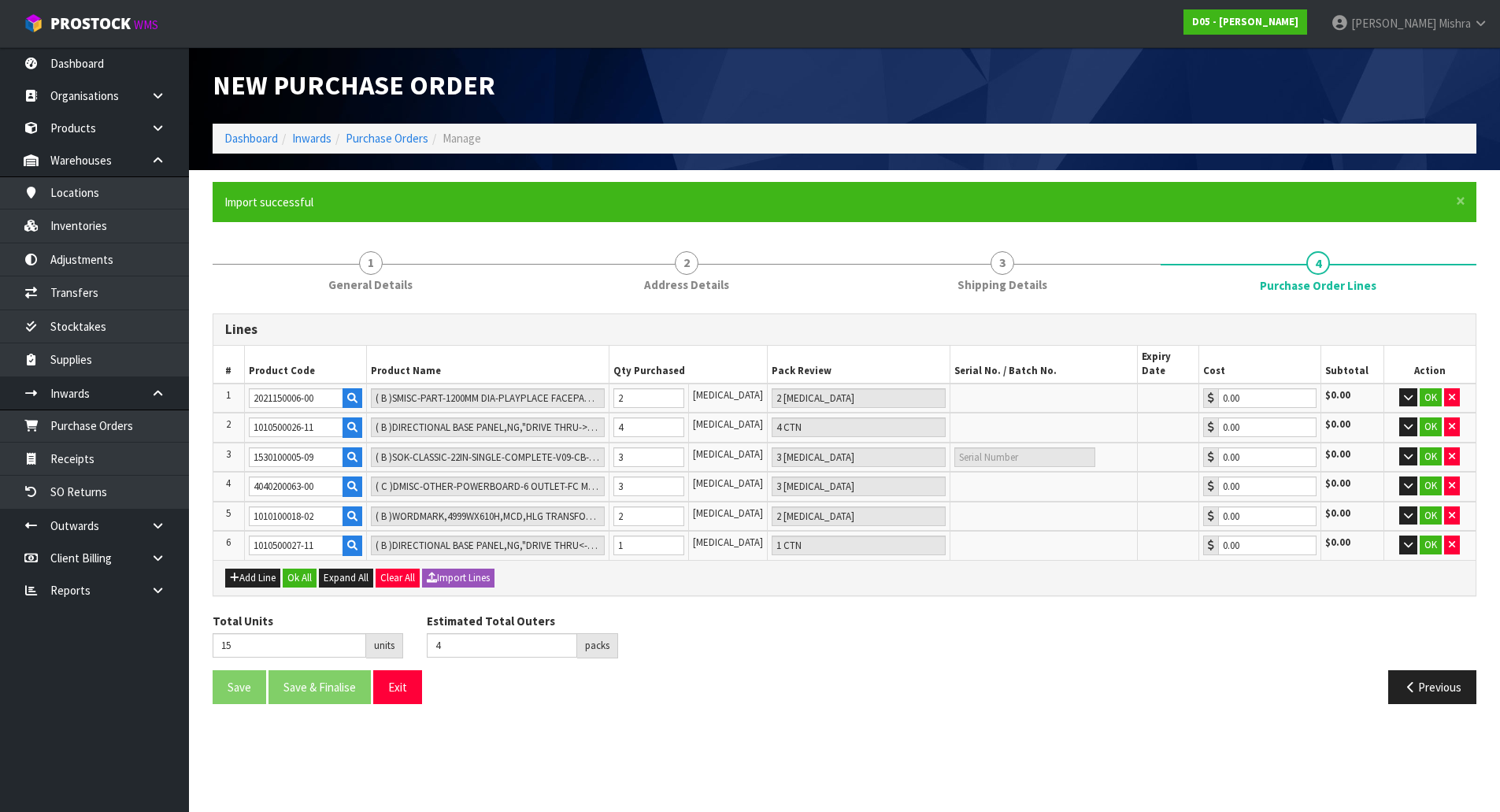
type input "5"
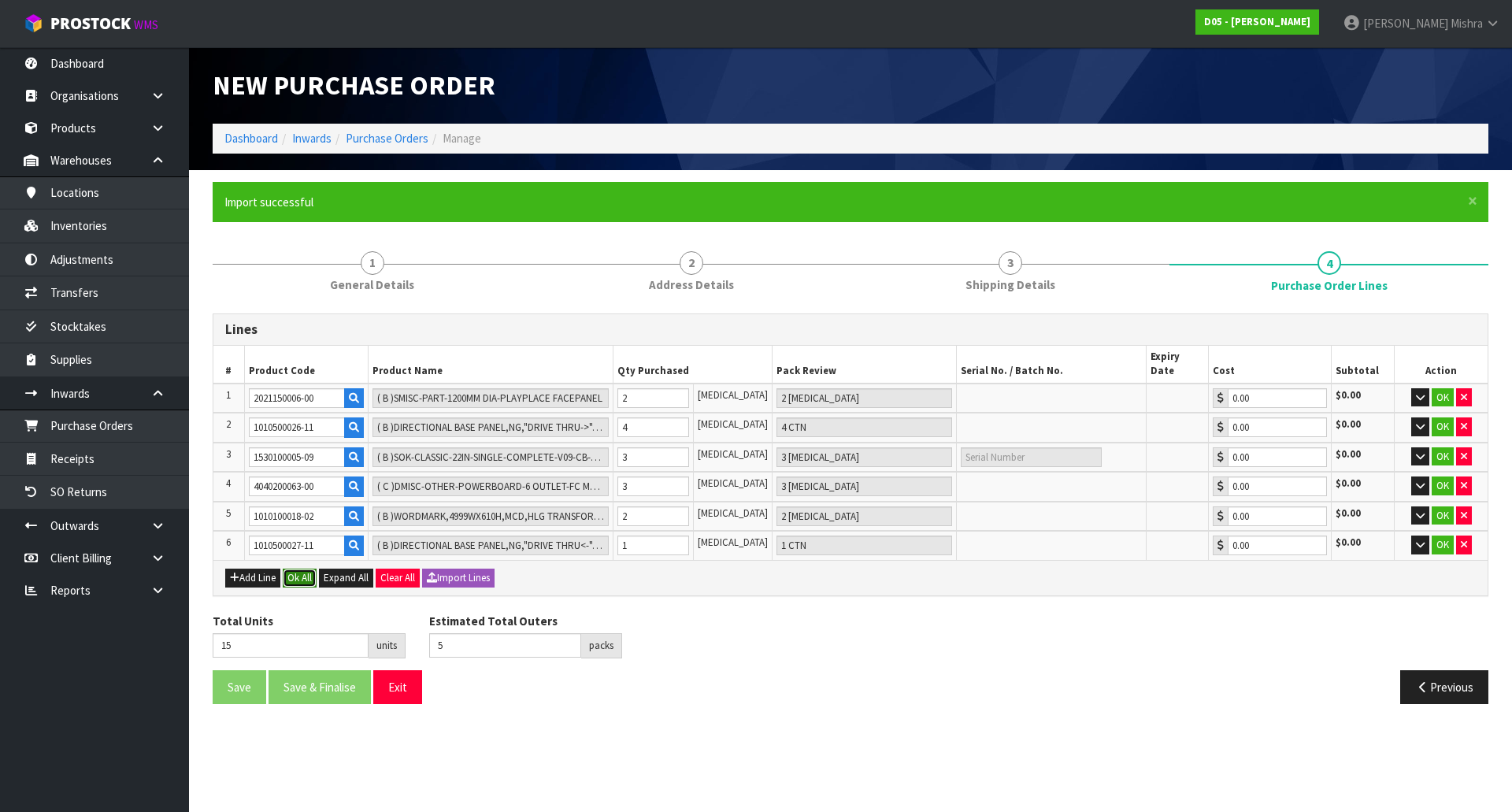
click at [297, 570] on button "Ok All" at bounding box center [300, 578] width 34 height 19
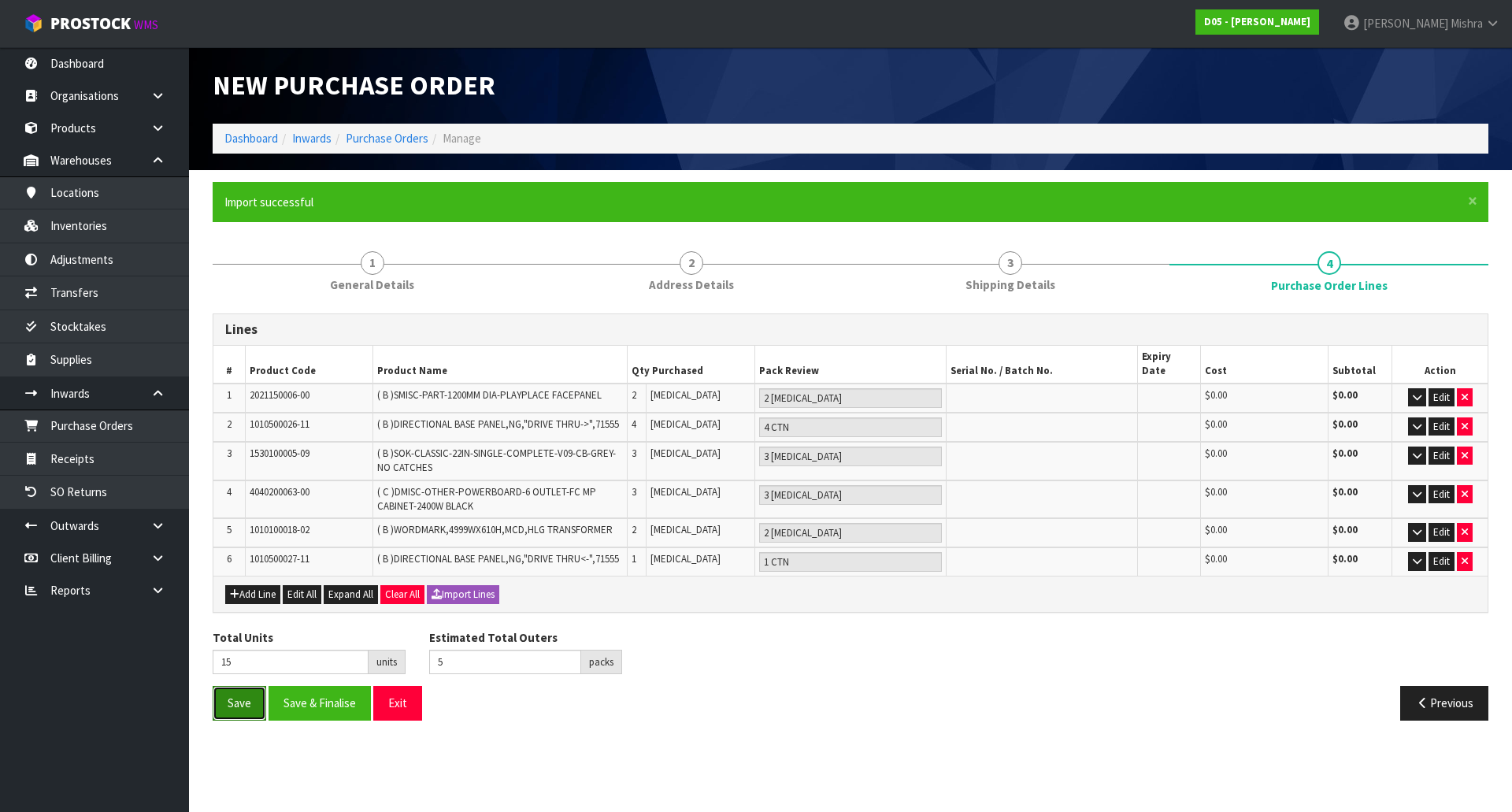
click at [223, 692] on button "Save" at bounding box center [239, 702] width 54 height 34
type input "0"
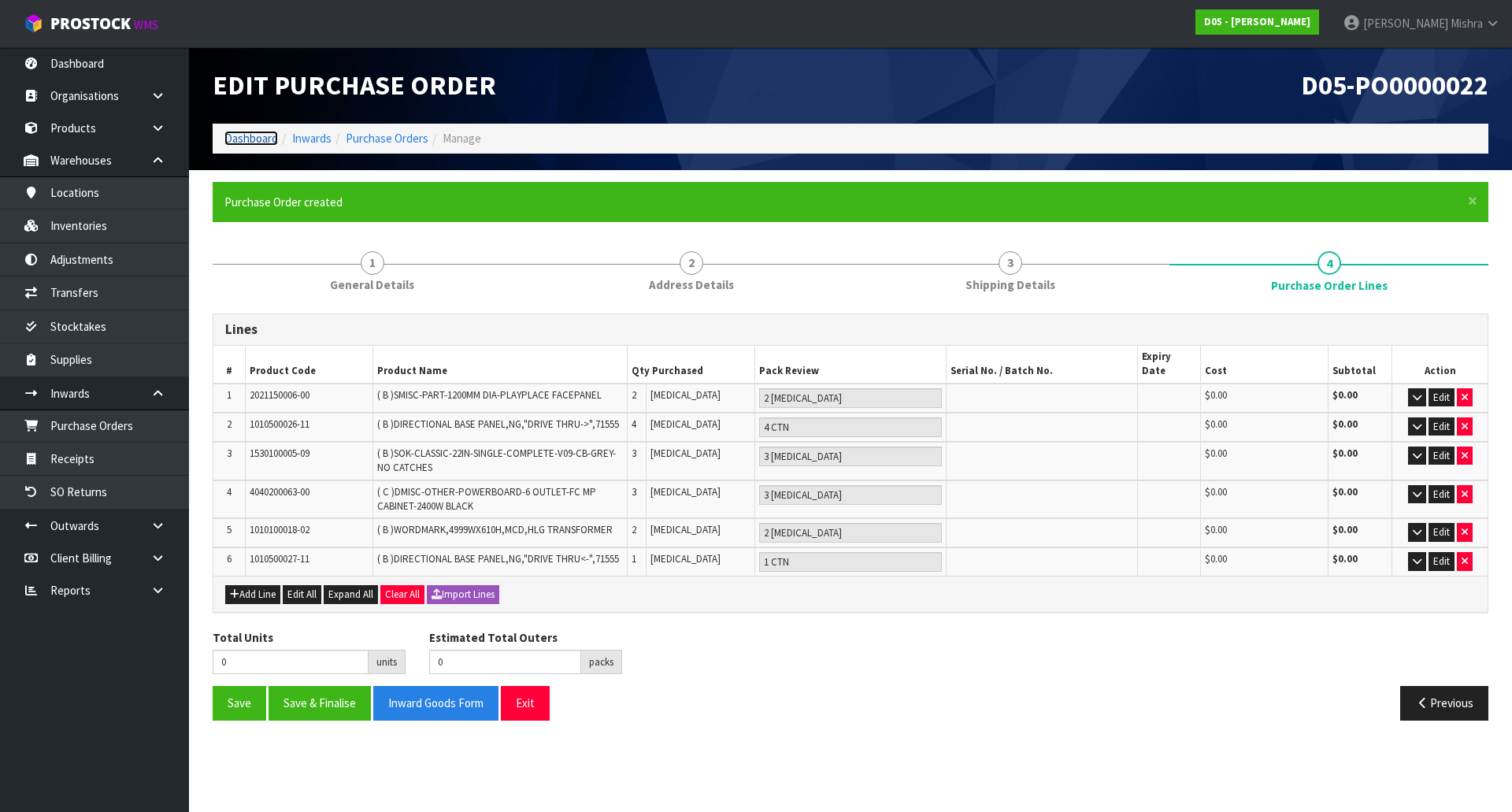
click at [262, 137] on link "Dashboard" at bounding box center [251, 137] width 54 height 15
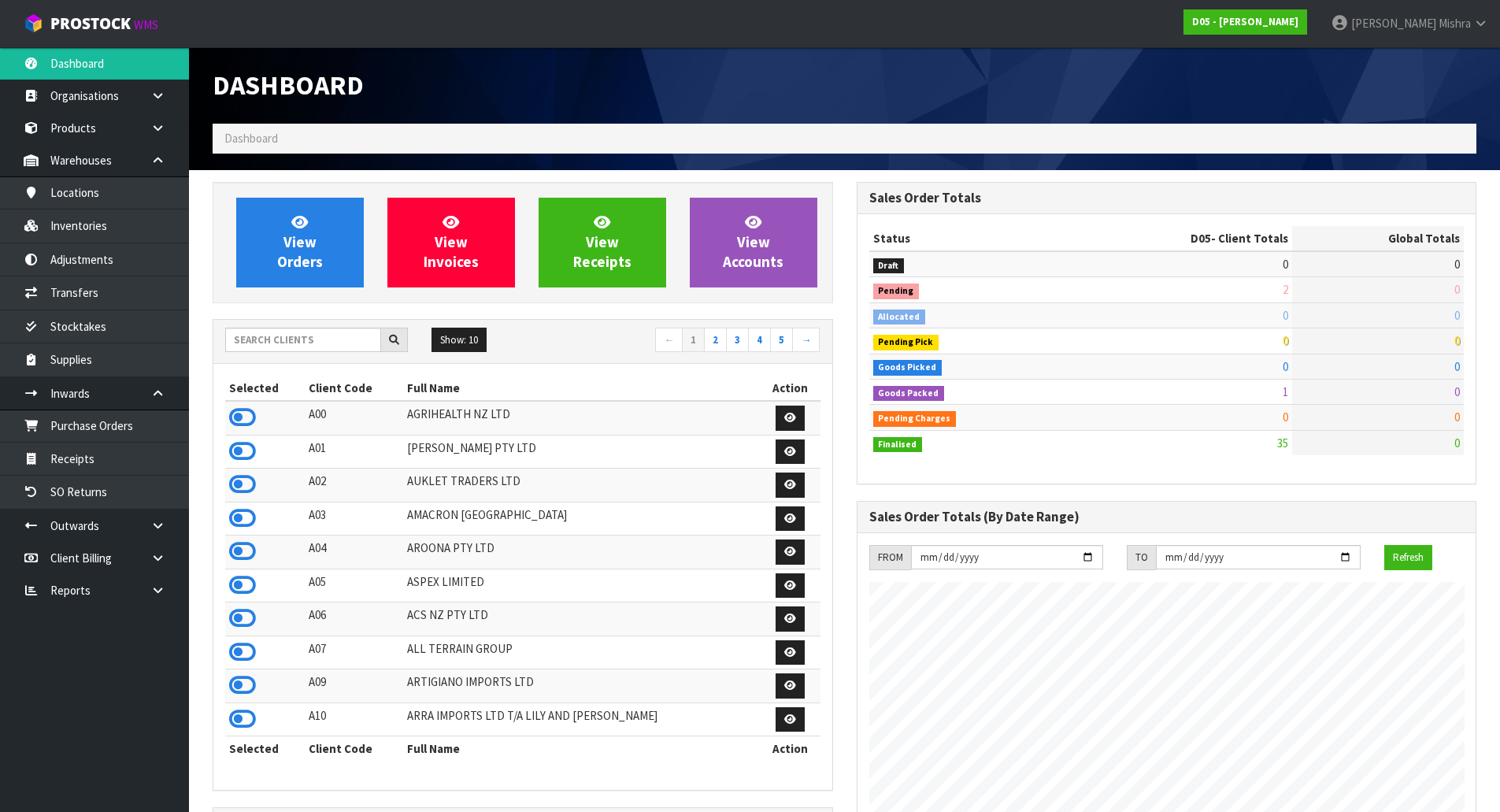
scroll to position [1277, 644]
click at [326, 344] on input "text" at bounding box center [303, 340] width 155 height 24
type input "C09"
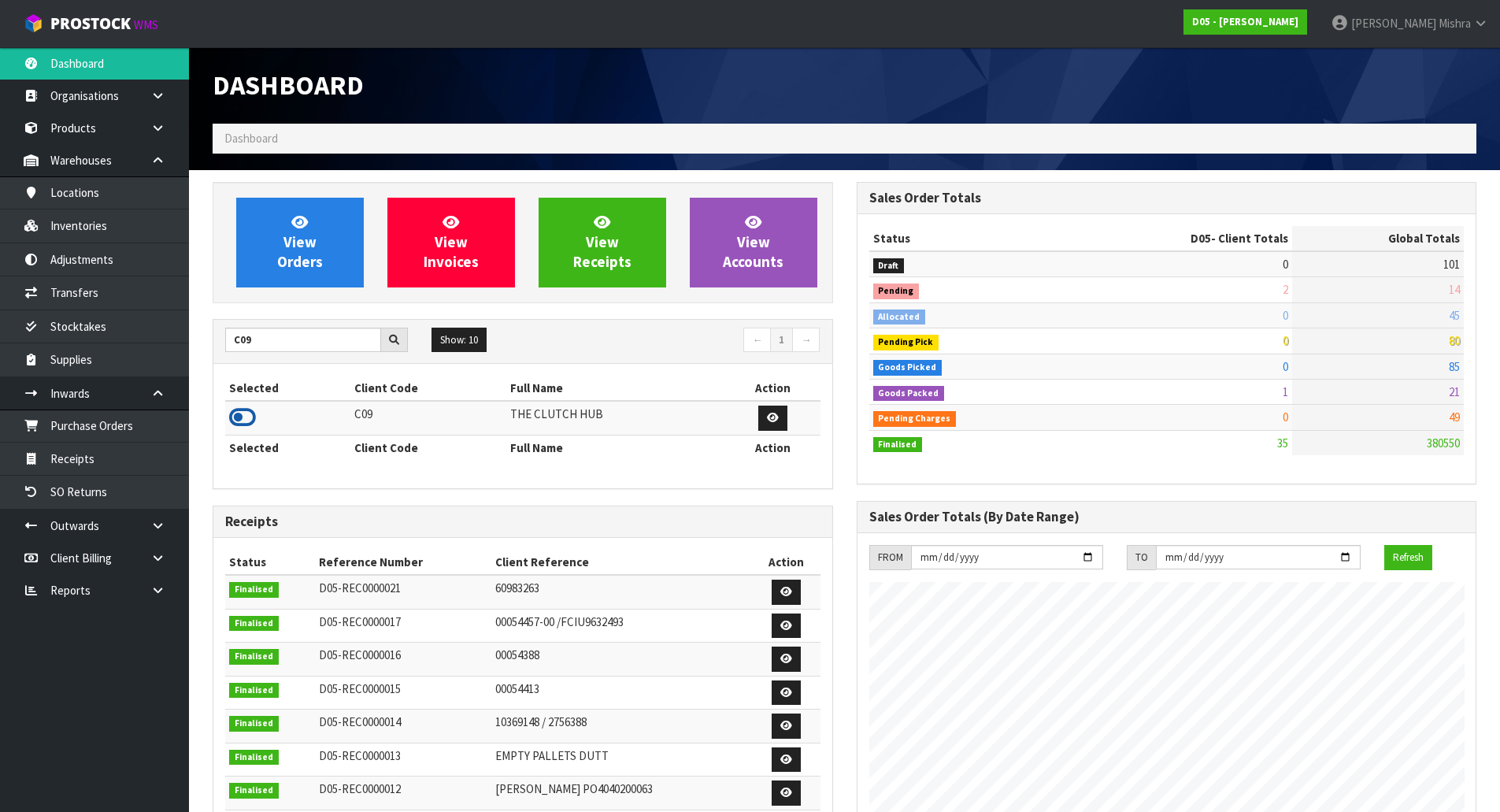
click at [245, 425] on icon at bounding box center [242, 417] width 27 height 24
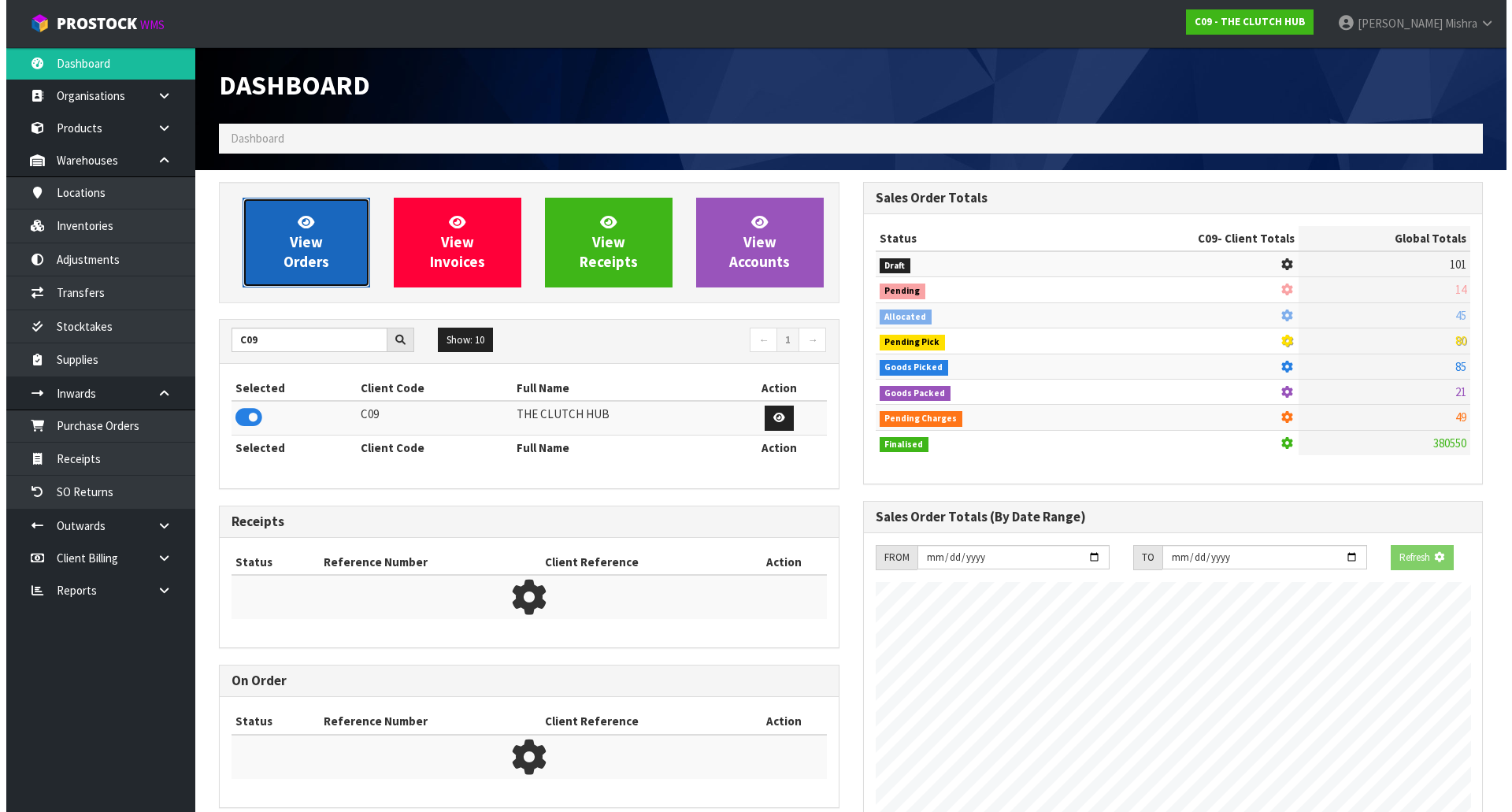
scroll to position [1193, 644]
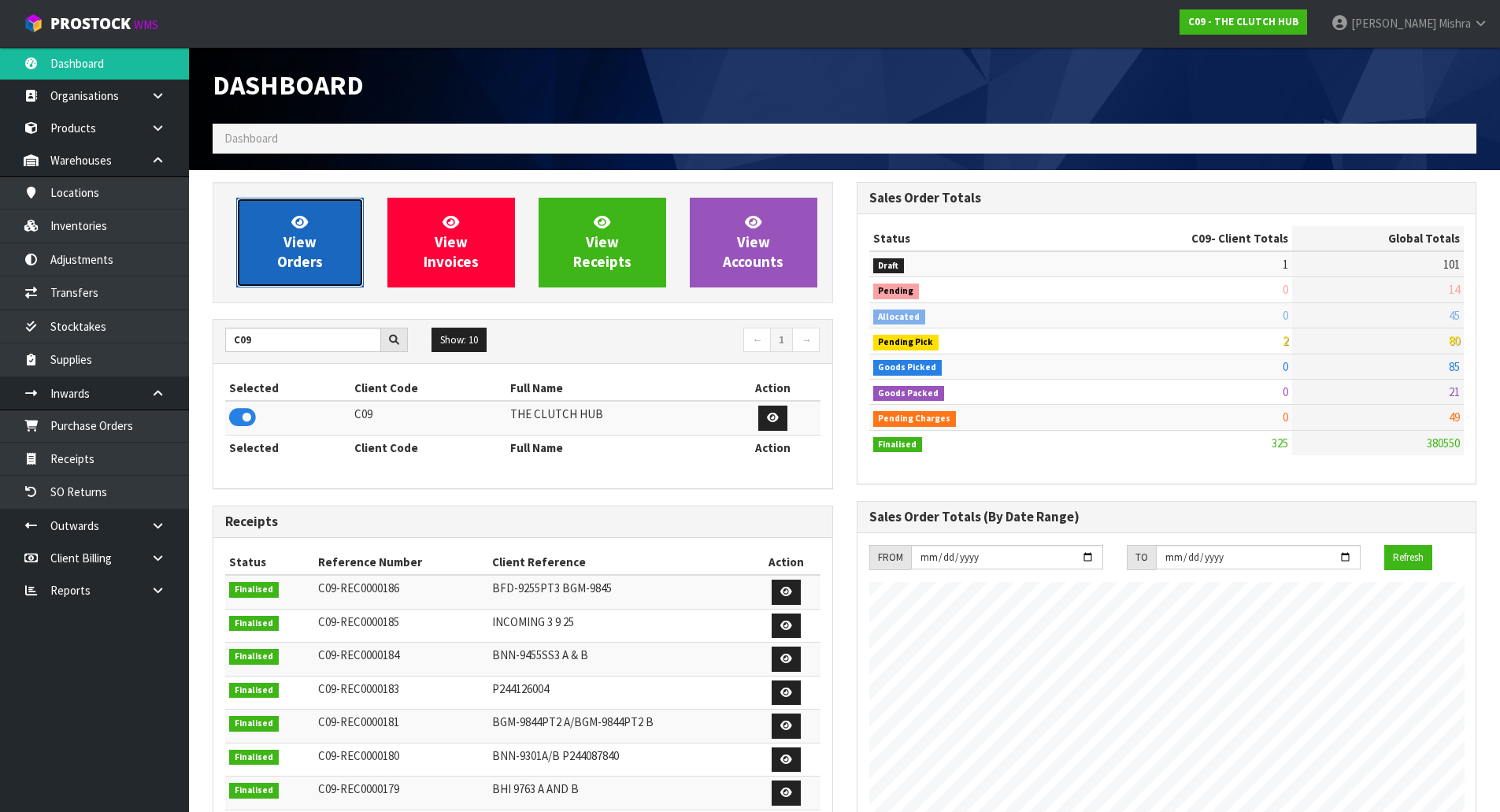
click at [302, 267] on span "View Orders" at bounding box center [300, 241] width 46 height 59
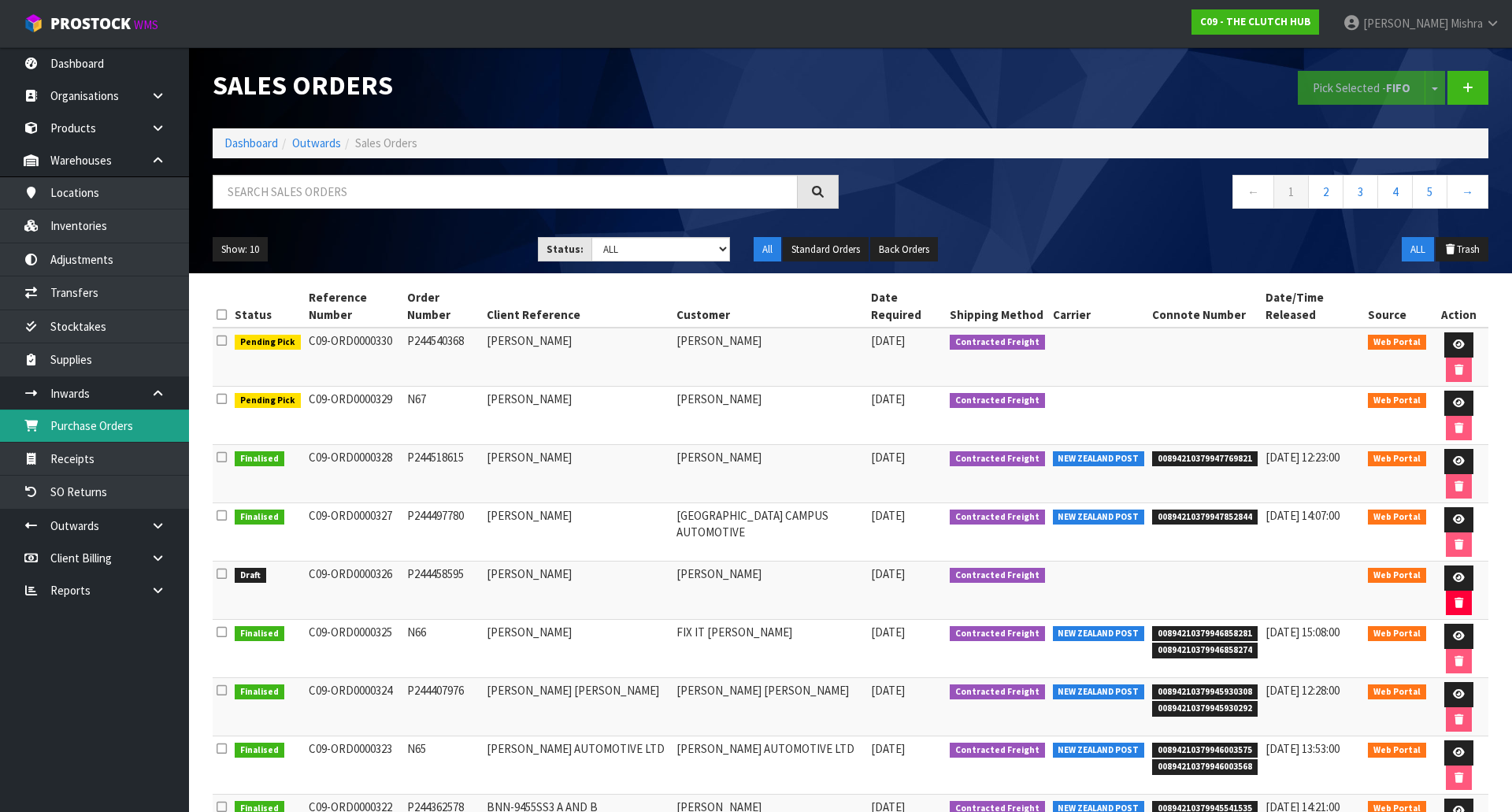
click at [132, 419] on link "Purchase Orders" at bounding box center [95, 425] width 189 height 32
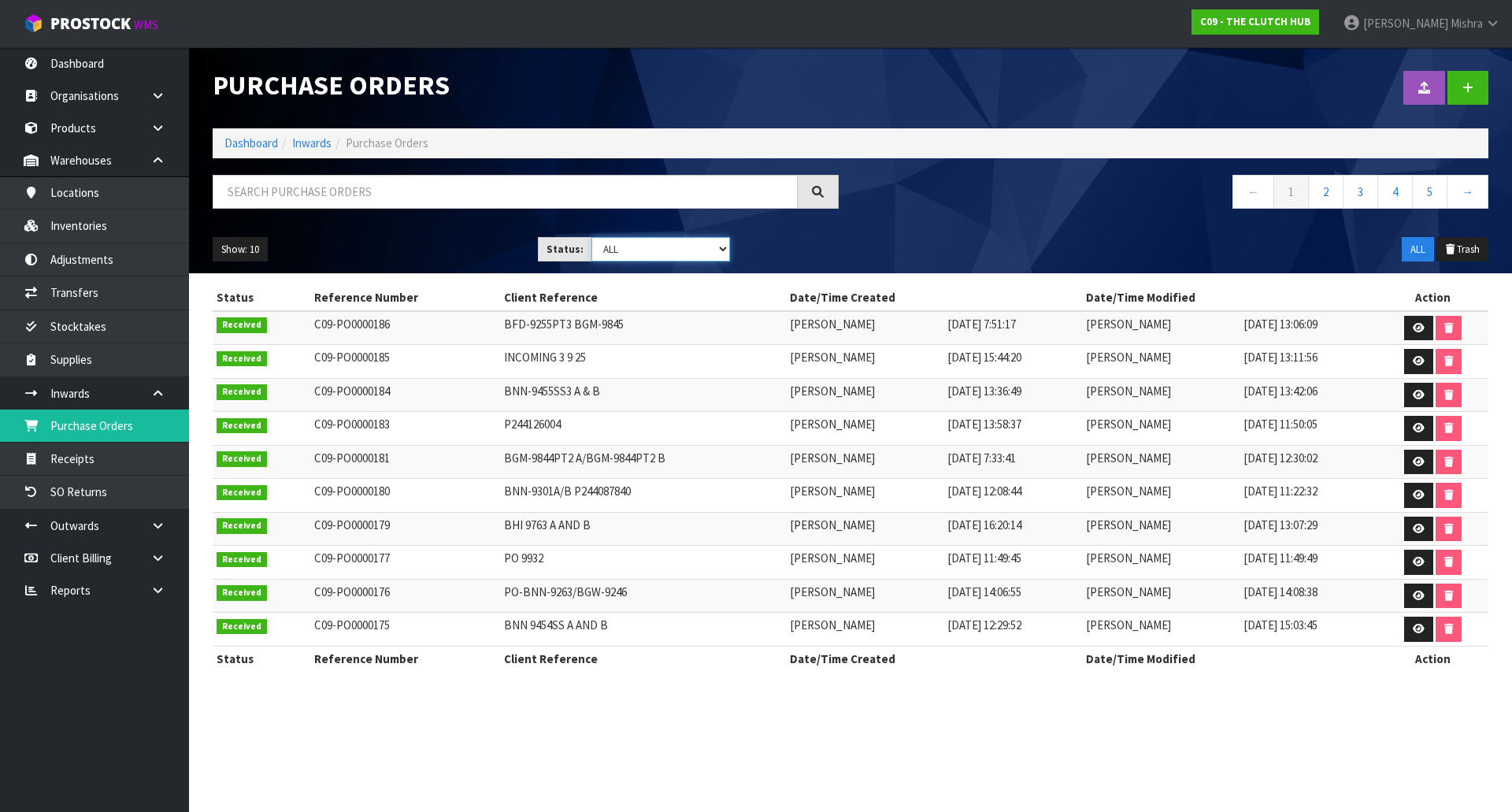
click at [708, 246] on select "Draft Pending Received Cancelled ALL" at bounding box center [661, 249] width 140 height 24
select select "string:0"
click at [591, 237] on select "Draft Pending Received Cancelled ALL" at bounding box center [661, 249] width 140 height 24
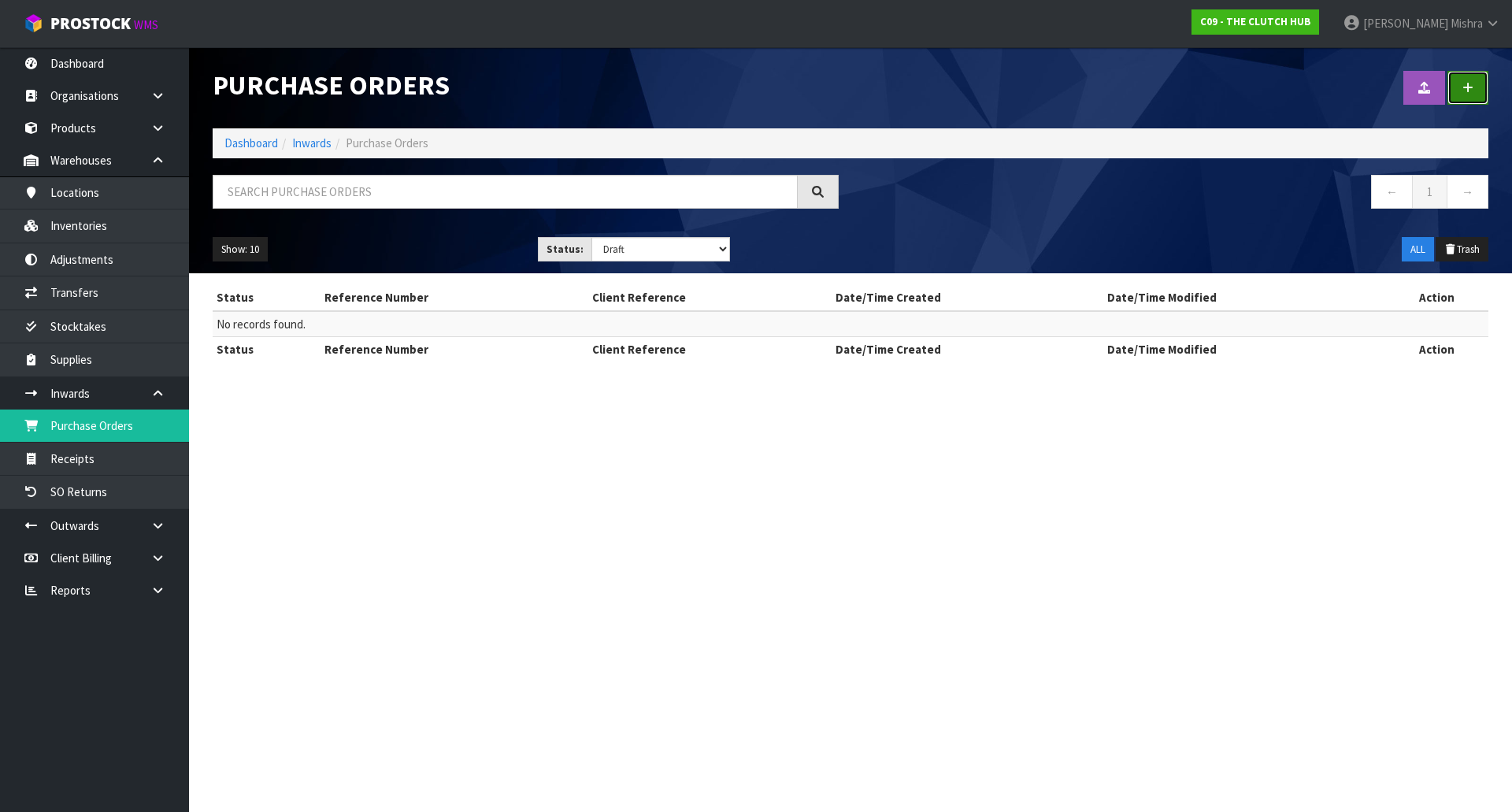
click at [1471, 89] on icon at bounding box center [1467, 88] width 11 height 12
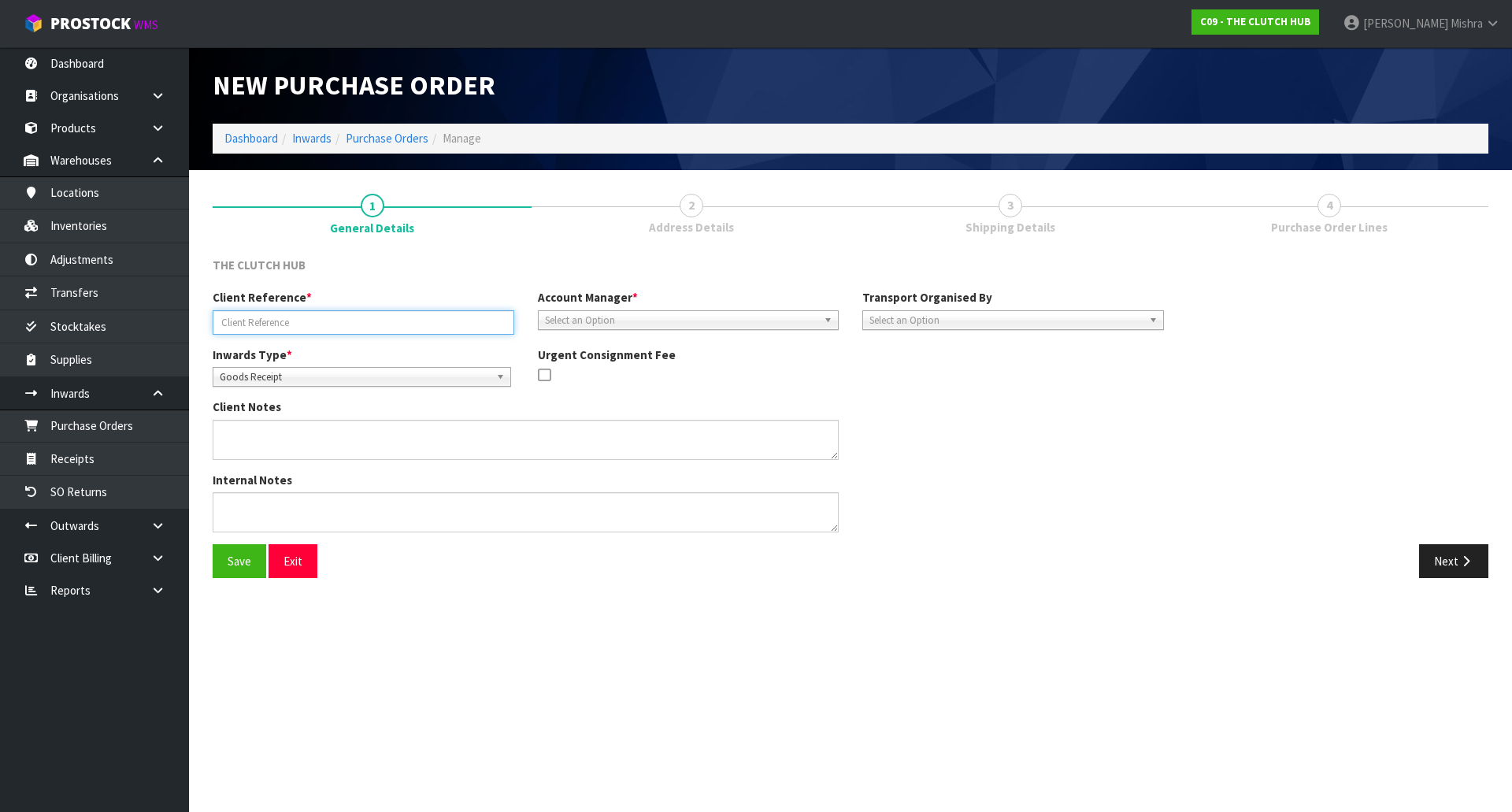
click at [267, 331] on input "text" at bounding box center [363, 322] width 302 height 24
paste input "BGM 9844PT2 PART A AND B"
type input "BGM 9844PT2 PART A AND B"
click at [735, 314] on span "Select an Option" at bounding box center [682, 320] width 273 height 19
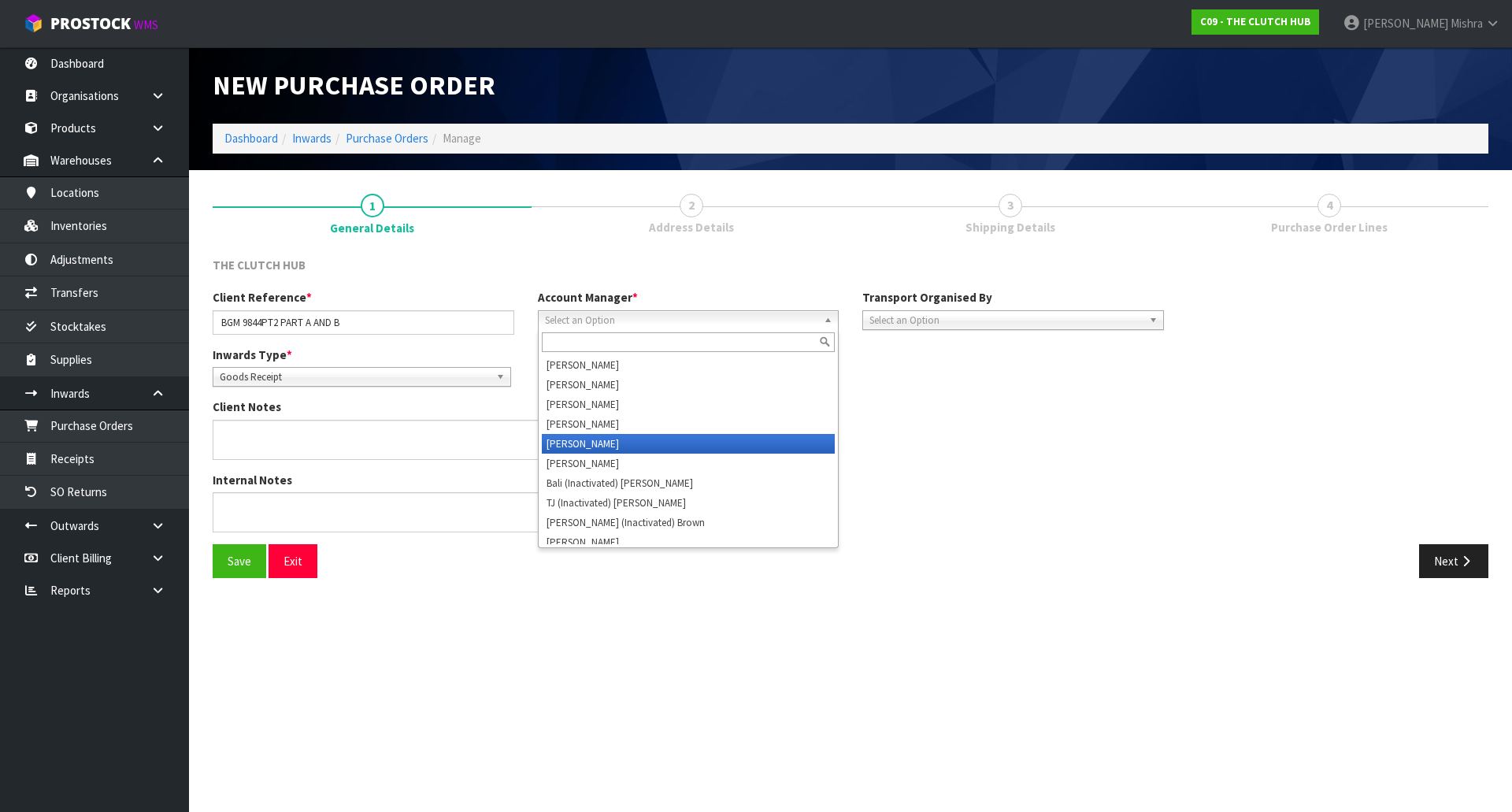
click at [719, 444] on li "[PERSON_NAME]" at bounding box center [689, 443] width 294 height 20
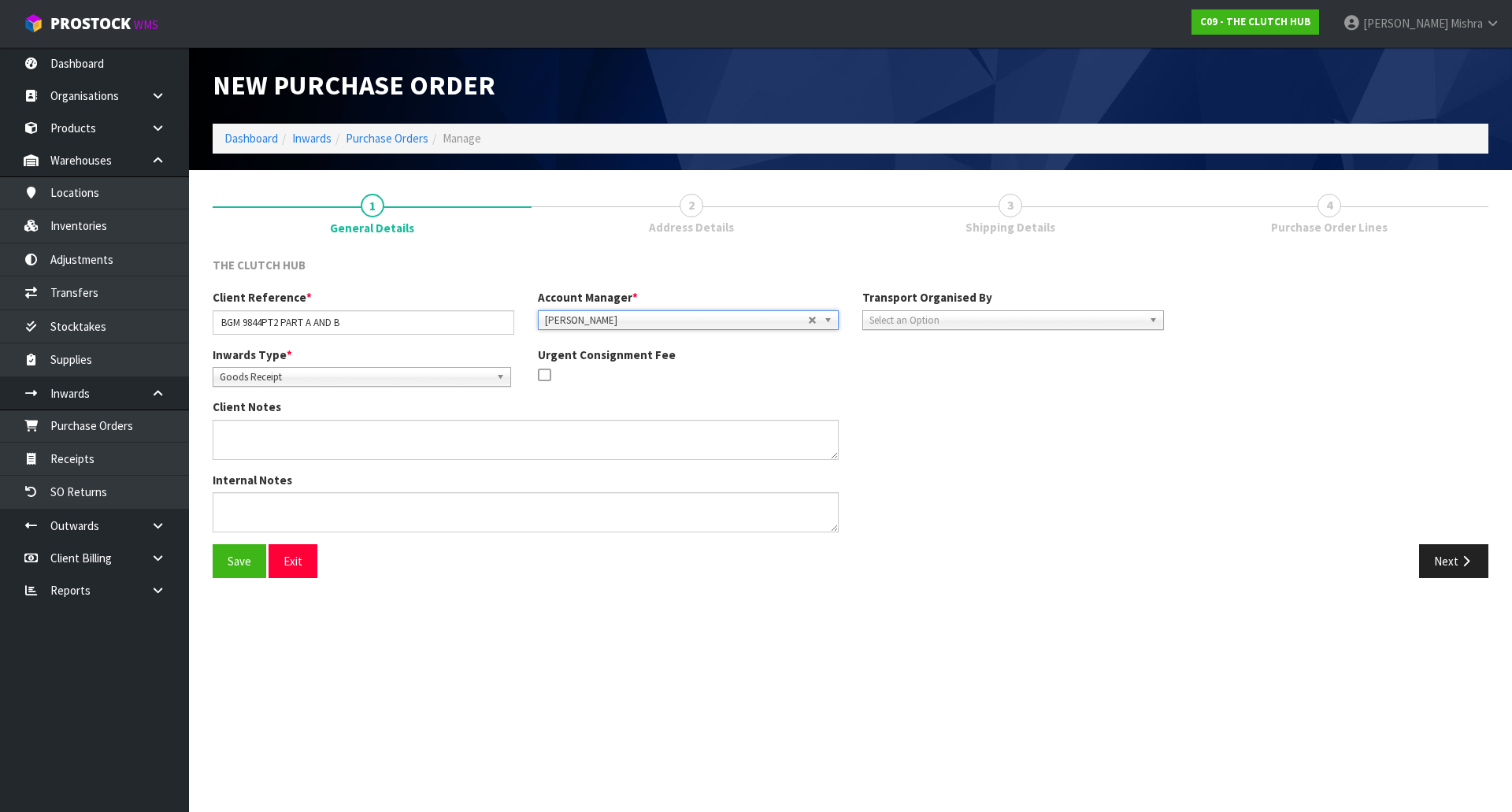
click at [965, 317] on span "Select an Option" at bounding box center [1006, 320] width 273 height 19
click at [960, 407] on li "Client" at bounding box center [1013, 405] width 294 height 20
click at [1249, 369] on span "Select an Option" at bounding box center [1308, 364] width 202 height 19
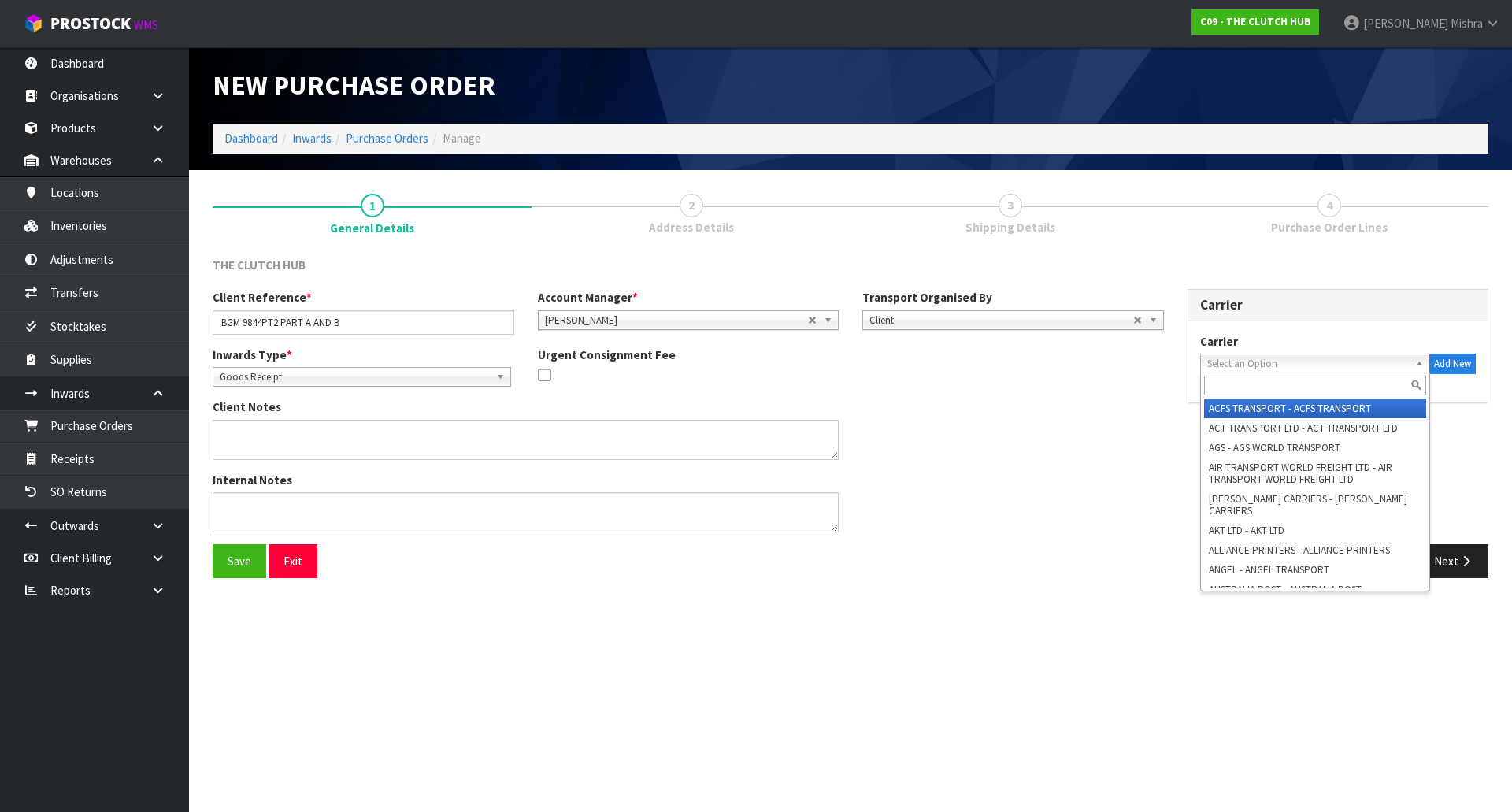
click at [1244, 385] on input "text" at bounding box center [1316, 386] width 223 height 20
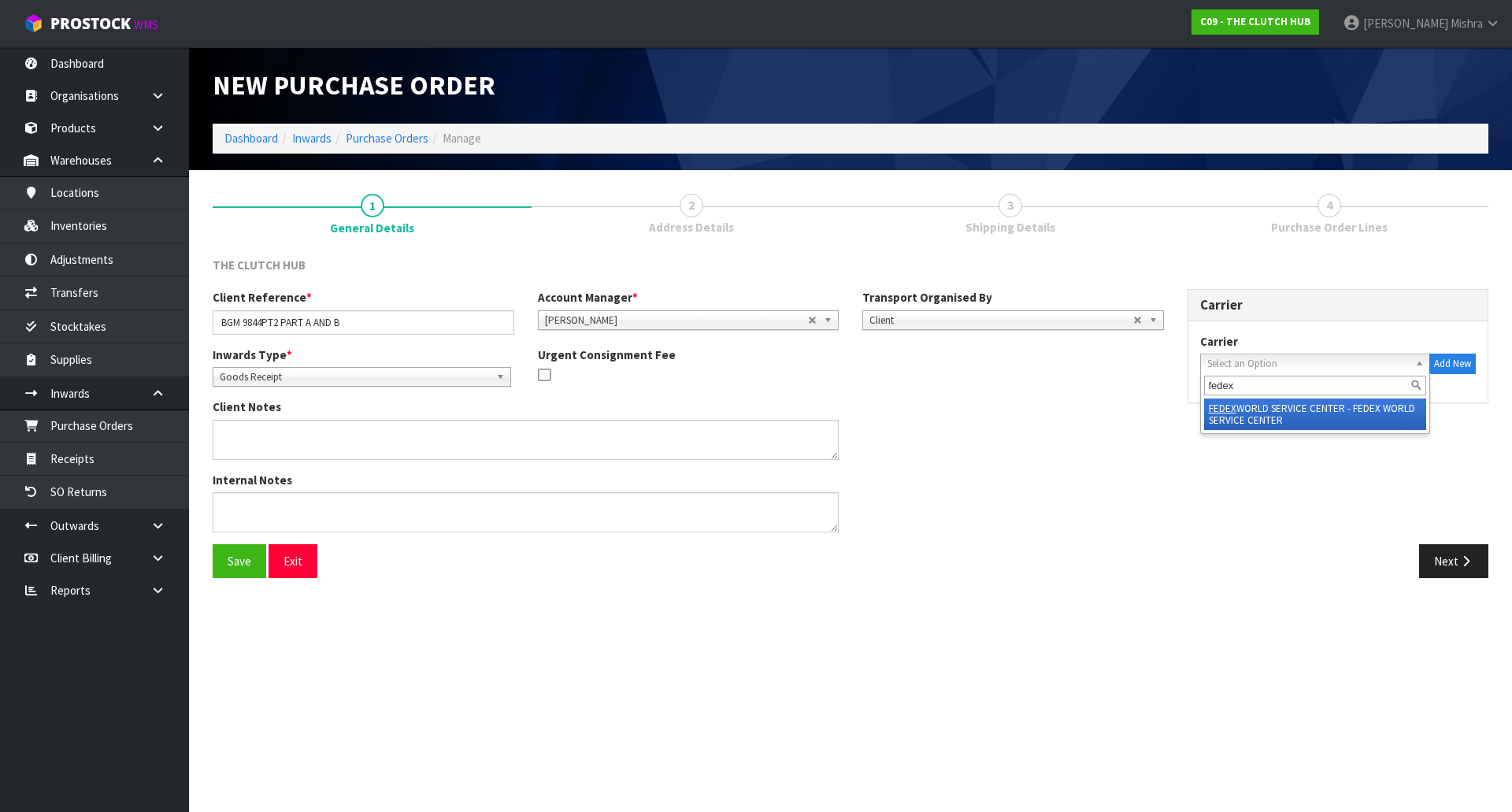
type input "fedex"
click at [1279, 409] on li "FEDEX WORLD SERVICE CENTER - FEDEX WORLD SERVICE CENTER" at bounding box center [1316, 414] width 223 height 32
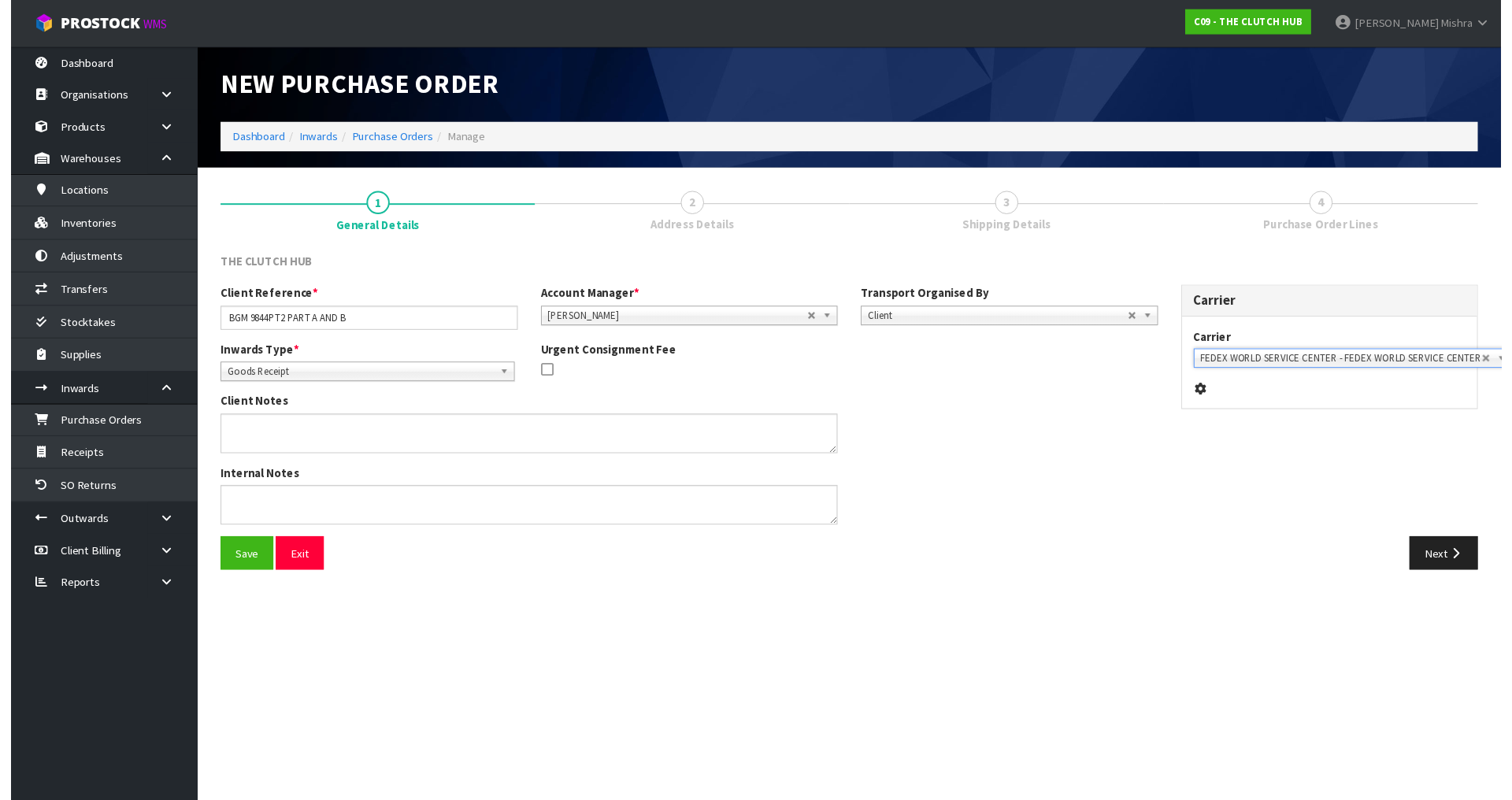
scroll to position [0, 1]
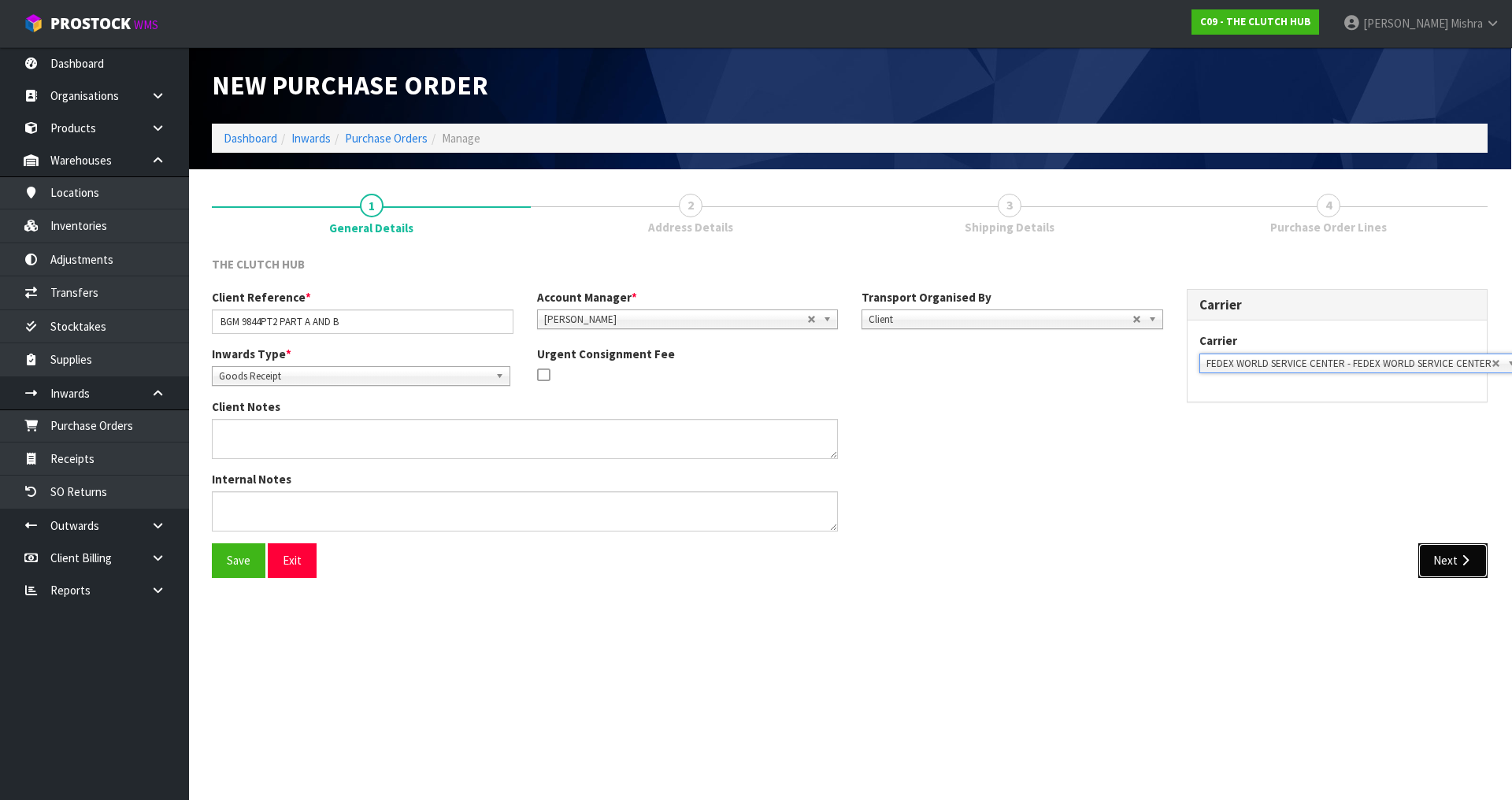
click at [1444, 550] on button "Next" at bounding box center [1453, 560] width 70 height 34
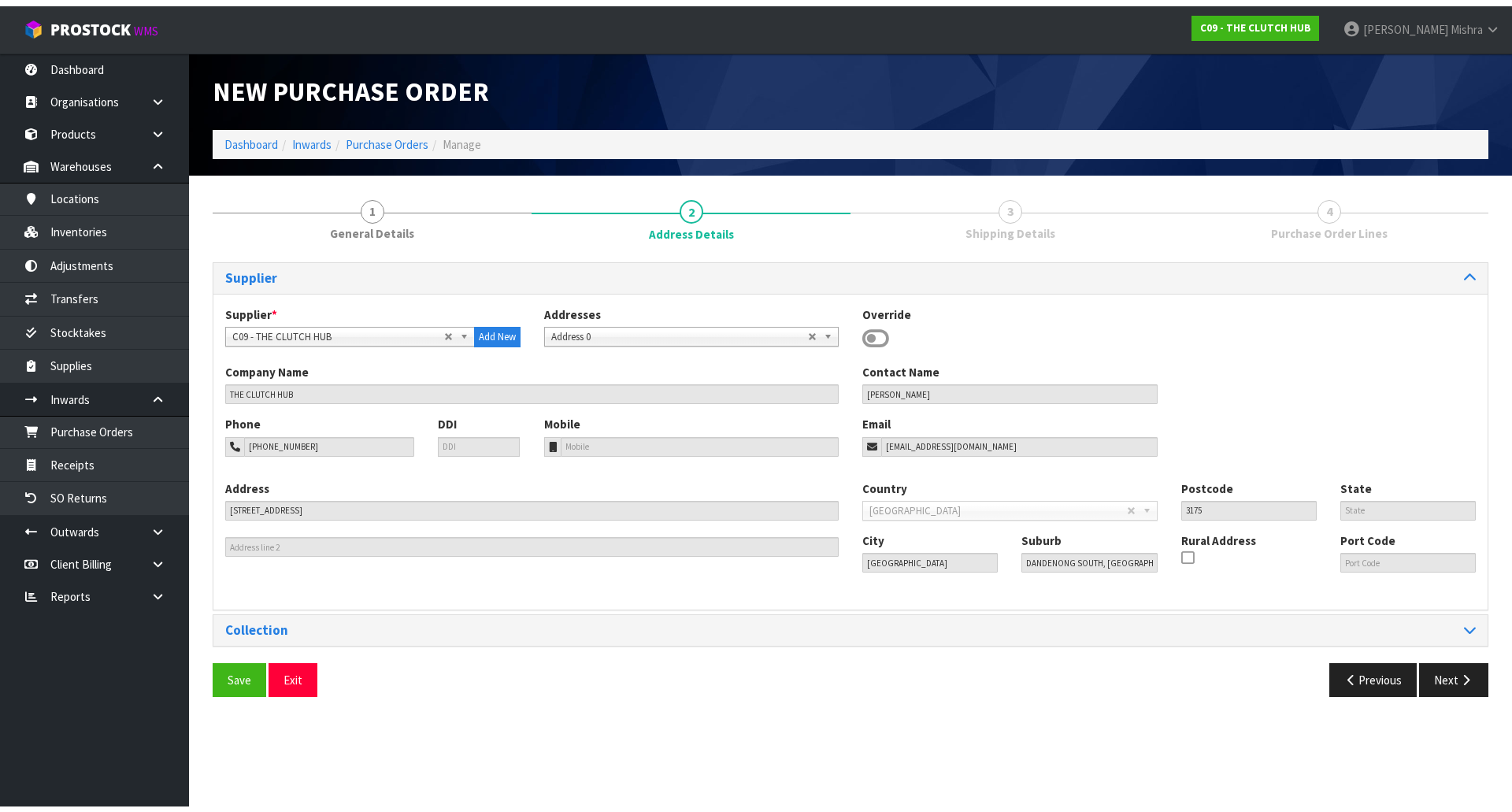
scroll to position [0, 0]
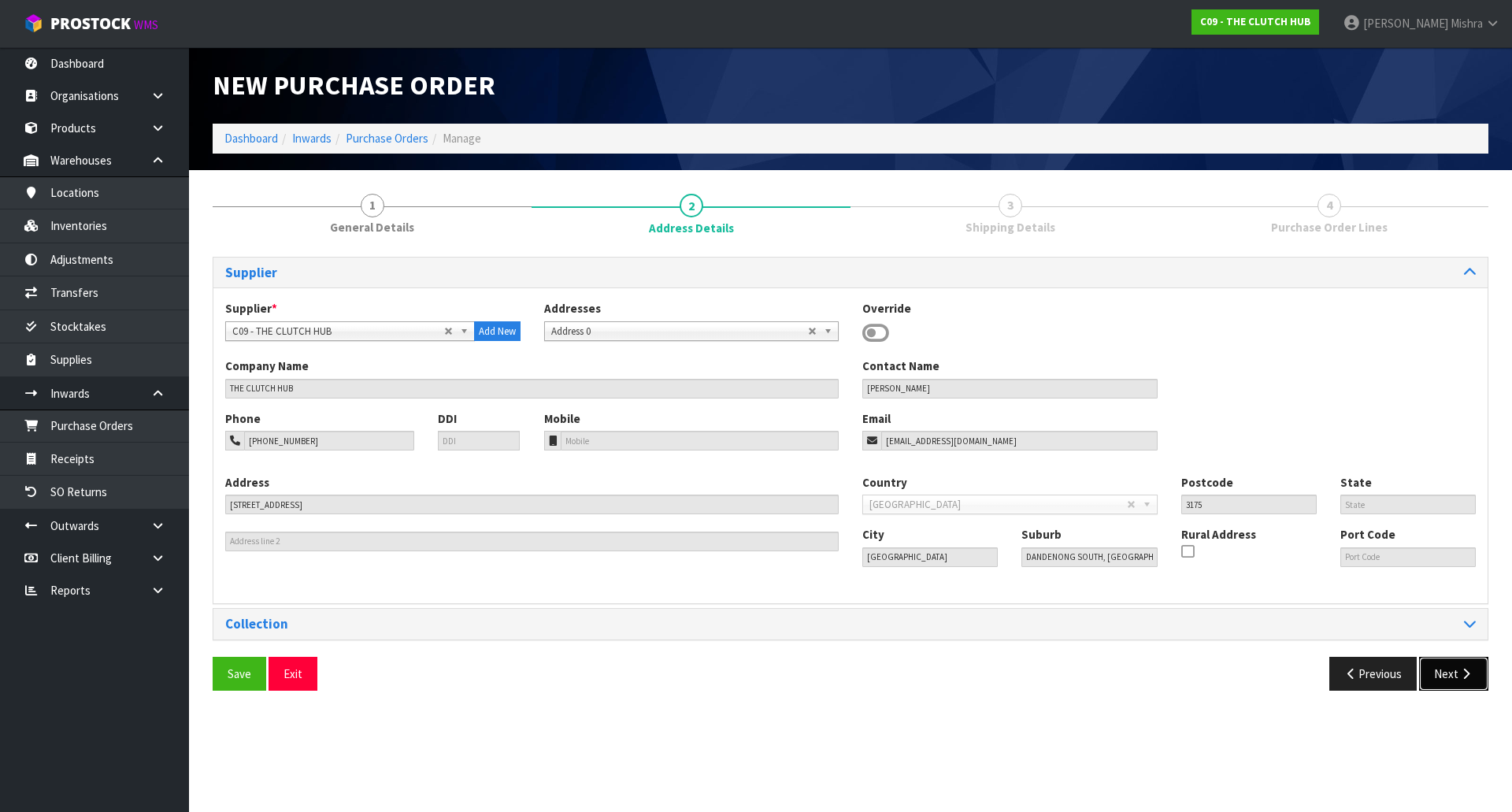
click at [1482, 677] on button "Next" at bounding box center [1454, 674] width 70 height 34
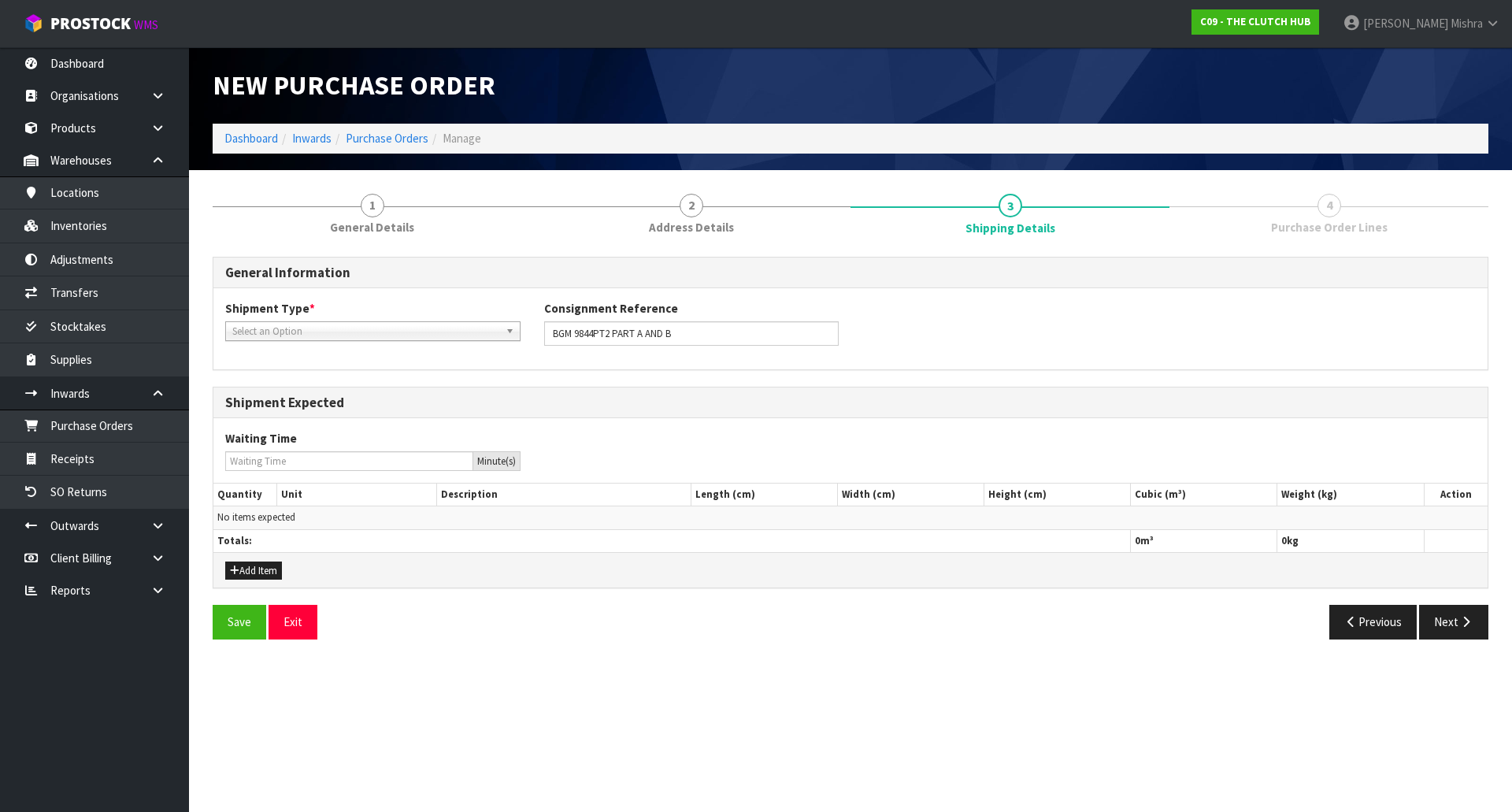
click at [467, 332] on span "Select an Option" at bounding box center [366, 331] width 267 height 19
click at [453, 373] on li "LCL National" at bounding box center [373, 376] width 287 height 20
click at [1456, 622] on button "Next" at bounding box center [1454, 622] width 70 height 34
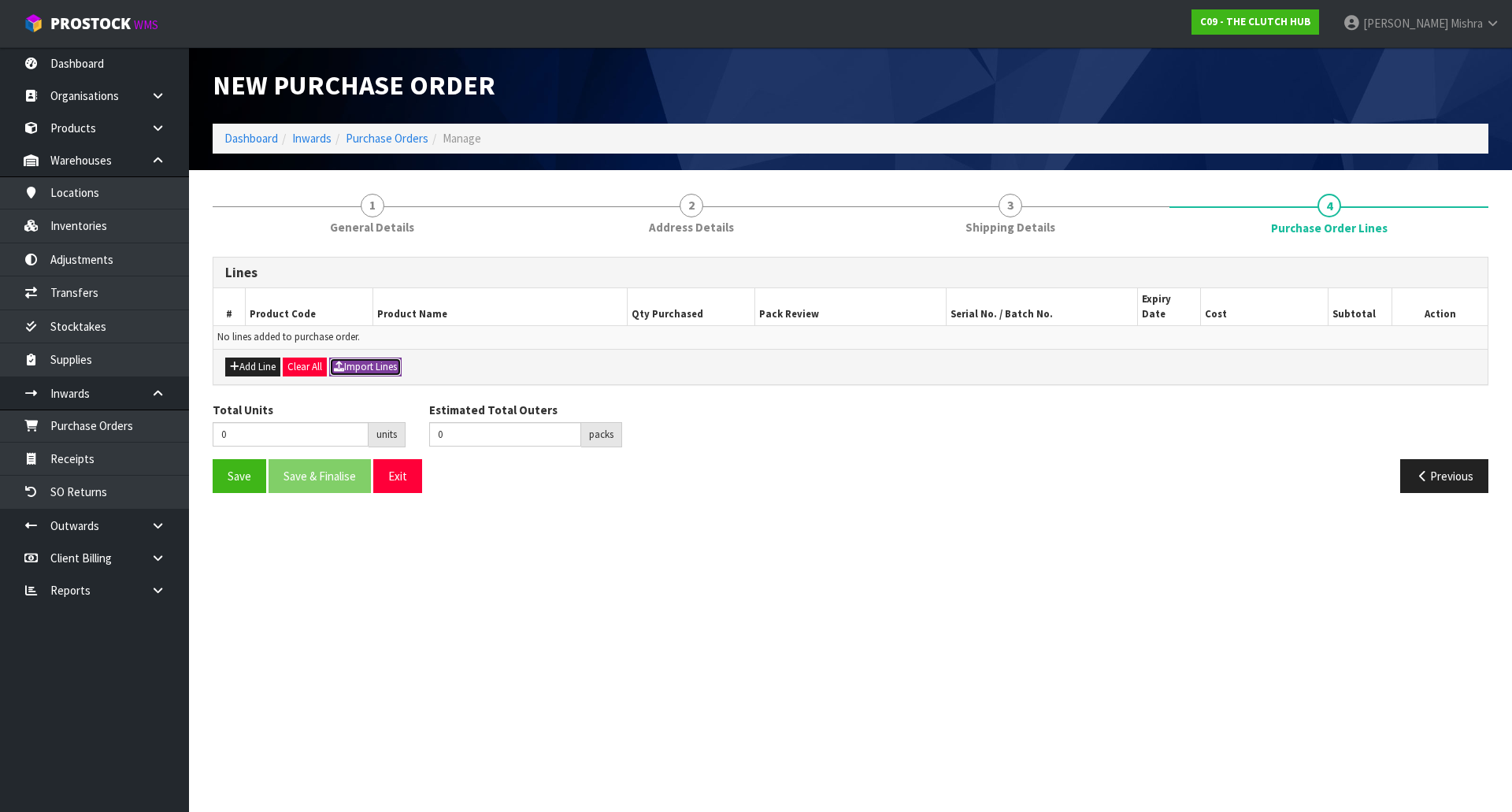
click at [363, 358] on button "Import Lines" at bounding box center [365, 367] width 73 height 19
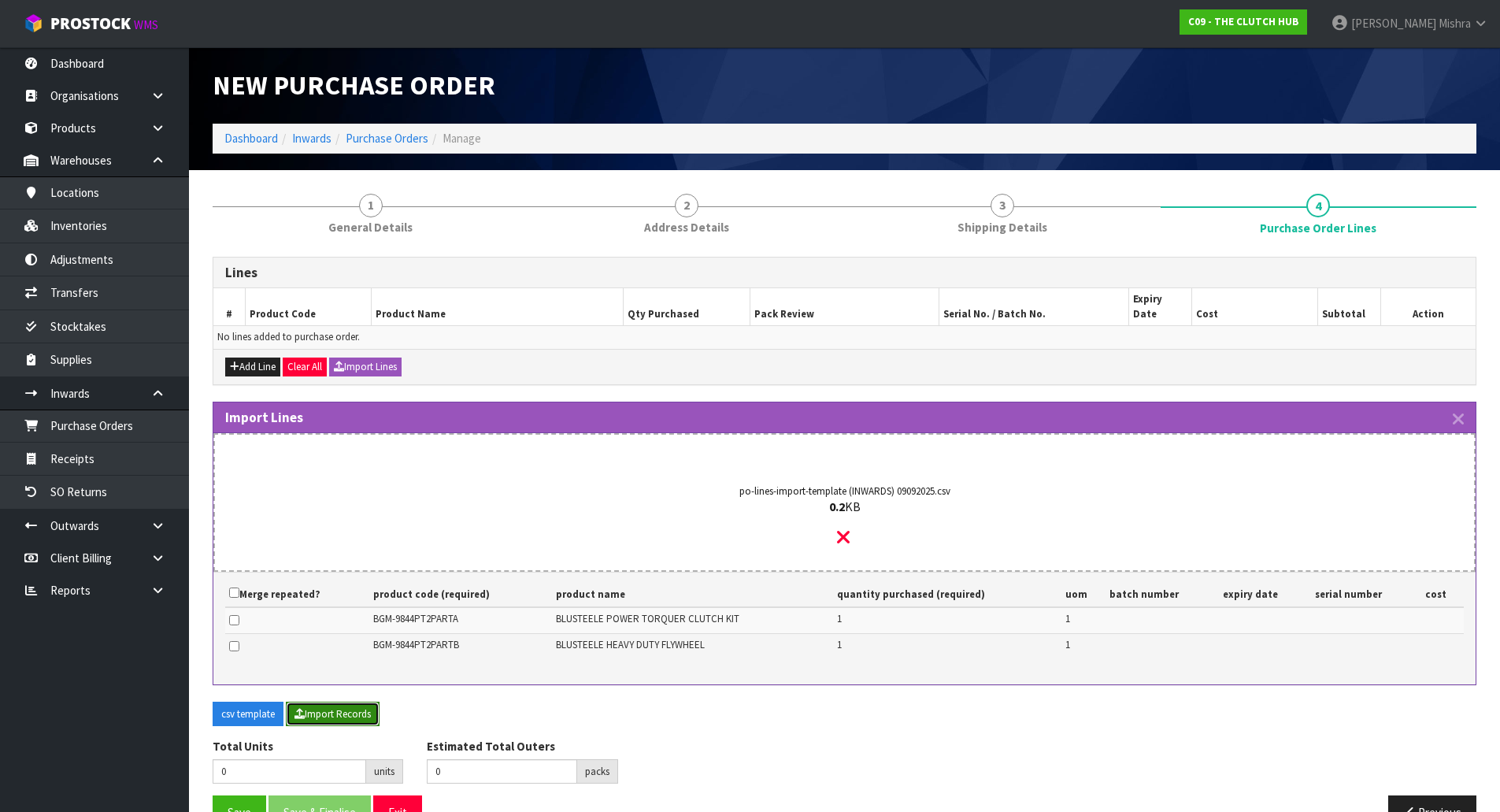
click at [307, 701] on button "Import Records" at bounding box center [333, 713] width 94 height 25
type input "2"
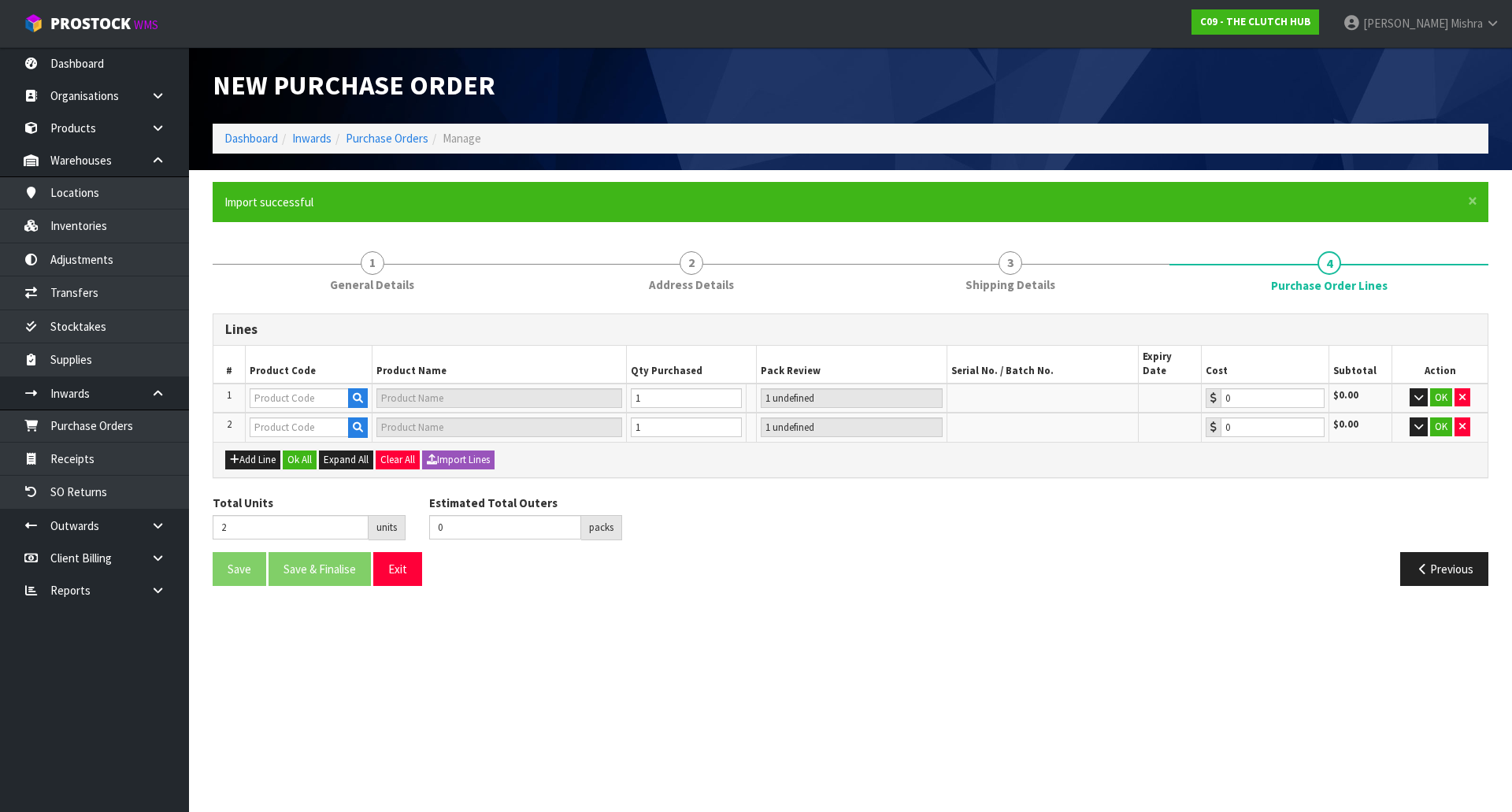
type input "1"
type input "BGM-9844PT2PARTB"
type input "BLUSTEELE CLUTCH KIT INC SMF FLYWHEEL - PART B"
type input "1 CTN"
type input "0.00"
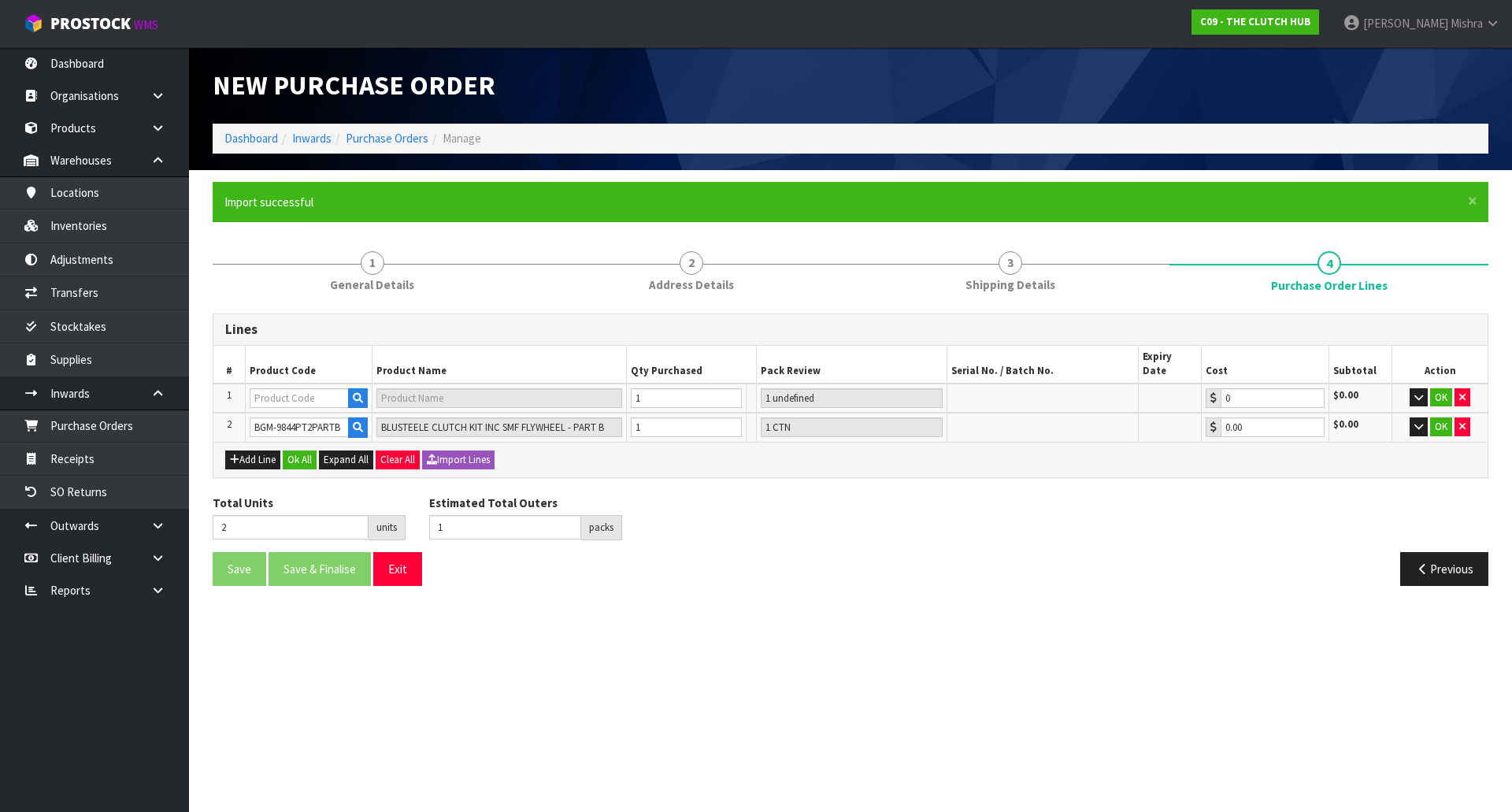
type input "2"
type input "BGM-9844PT2PARTA"
type input "BLUSTEELE CLUTCH KIT INC SMF FLYWHEEL - PART A"
type input "1 CTN"
type input "0.00"
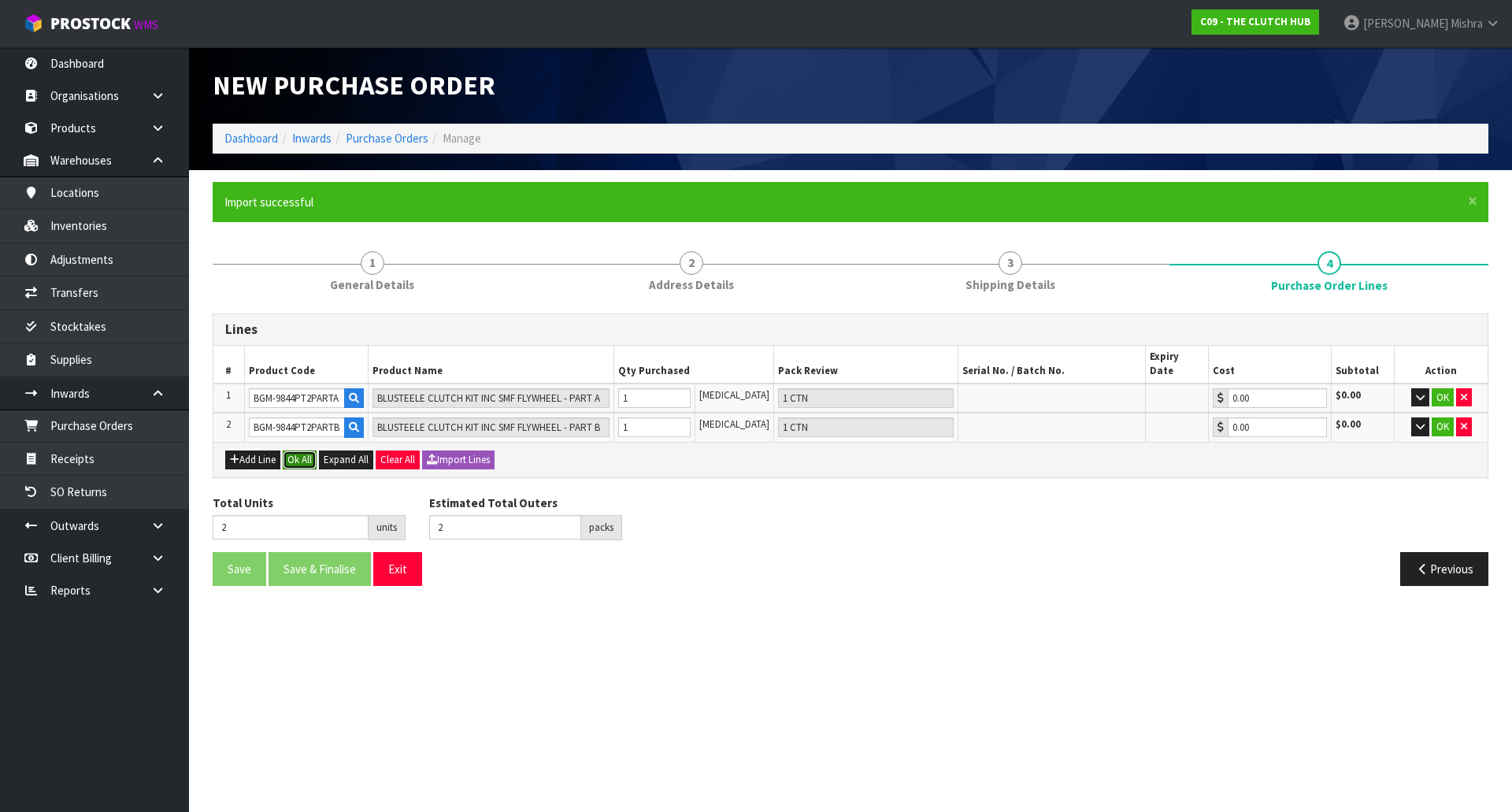
click at [297, 450] on button "Ok All" at bounding box center [300, 459] width 34 height 19
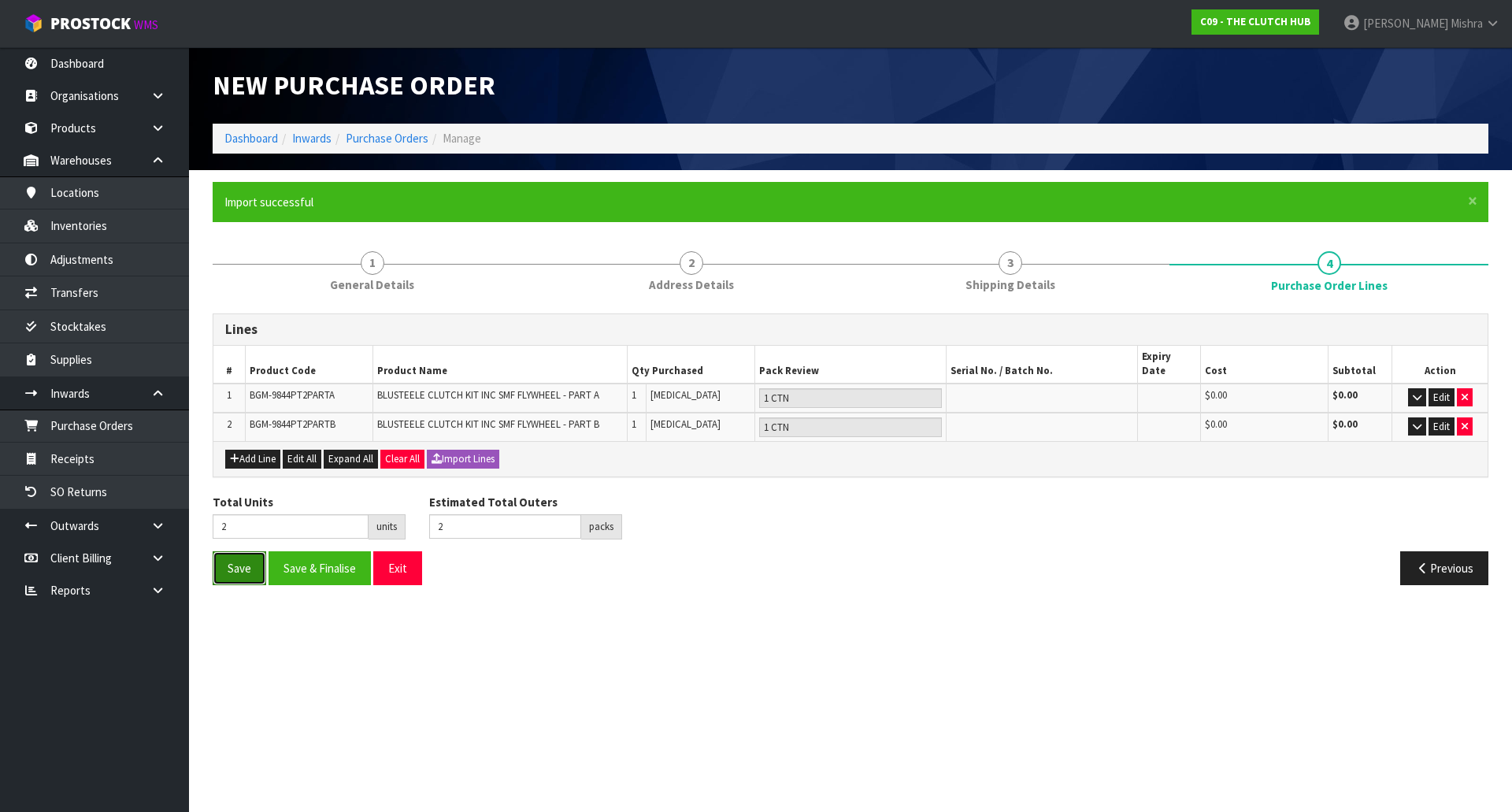
click at [219, 551] on button "Save" at bounding box center [239, 568] width 54 height 34
type input "0"
